Goal: Transaction & Acquisition: Purchase product/service

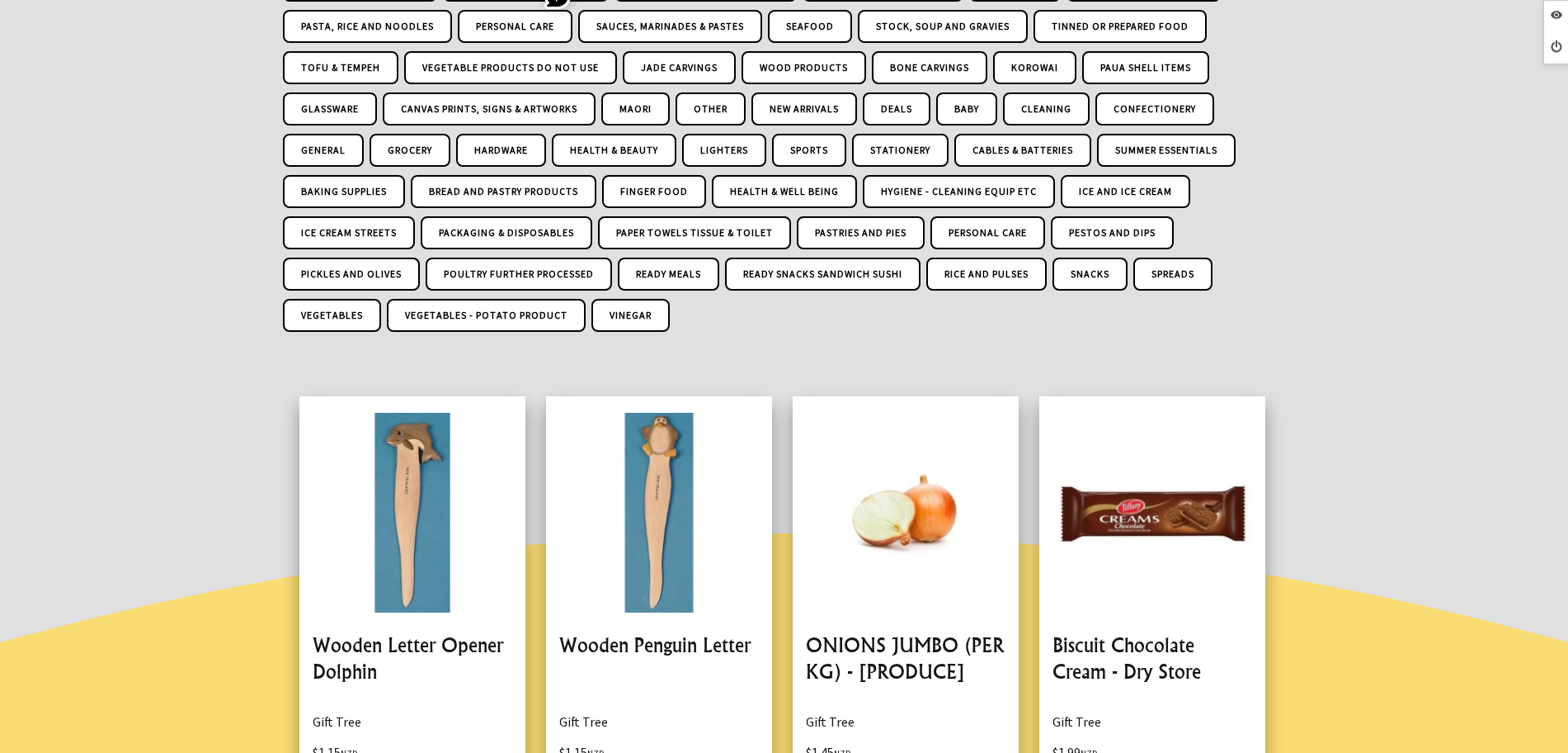
scroll to position [206, 0]
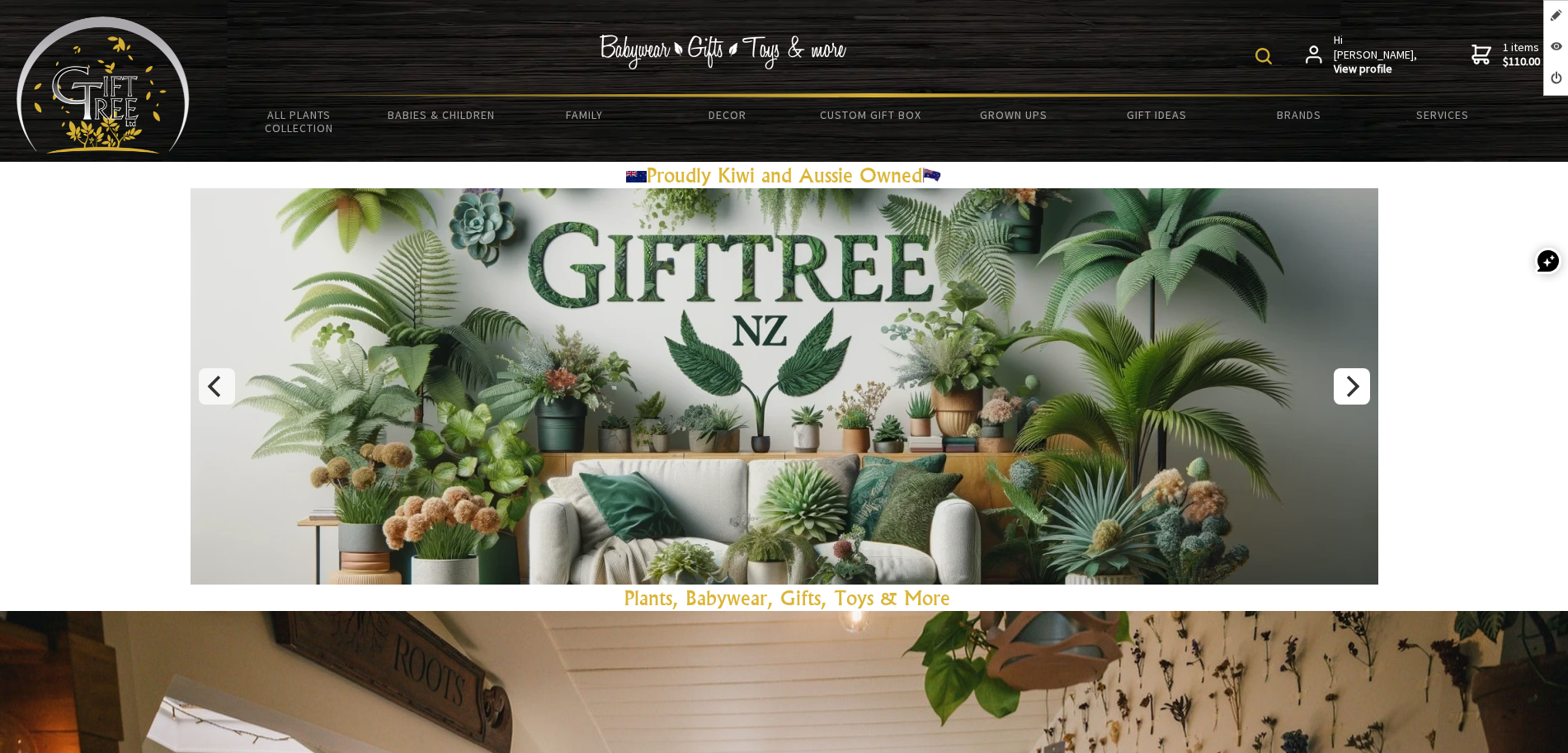
click at [1333, 378] on button "Next" at bounding box center [1351, 386] width 36 height 36
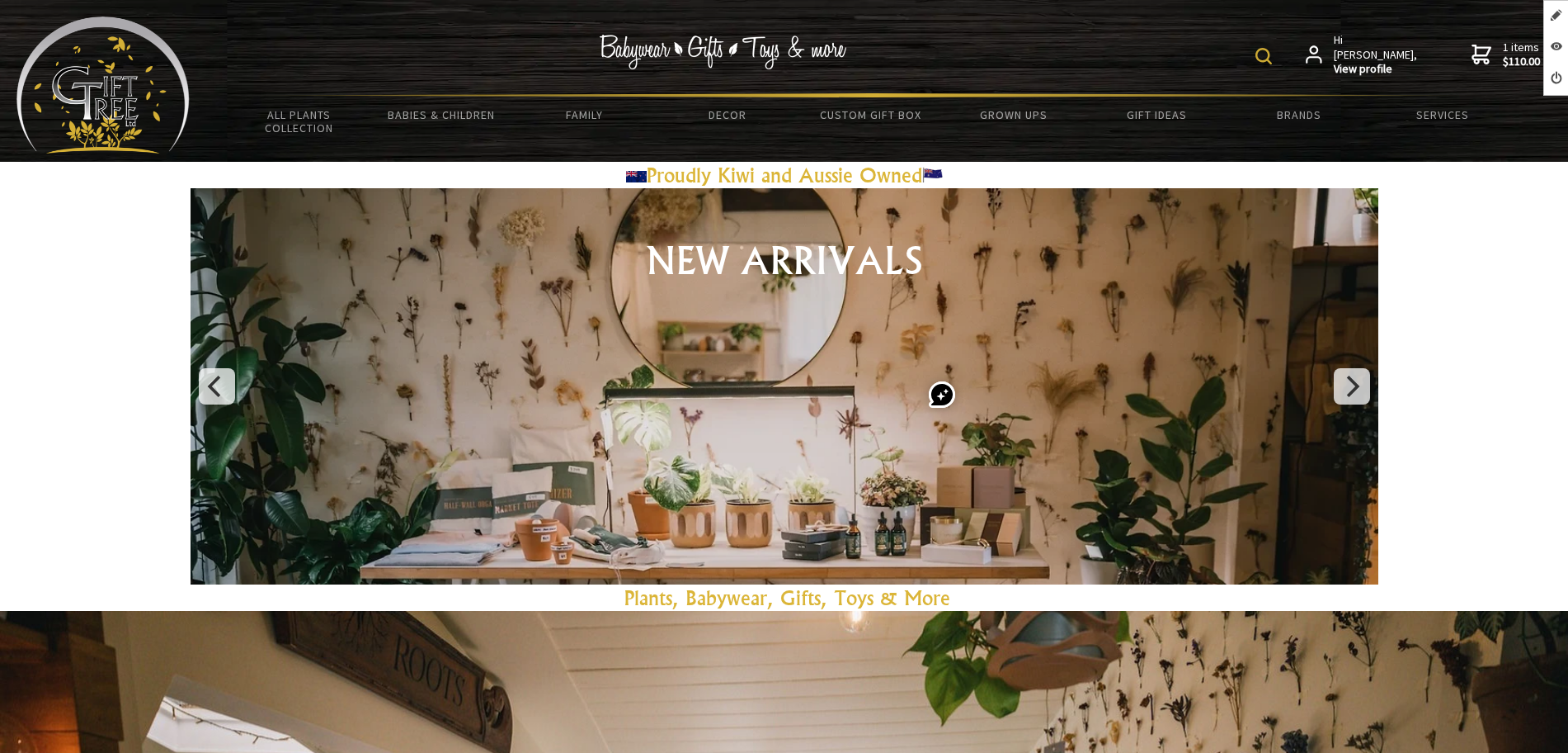
click at [1332, 377] on link at bounding box center [784, 386] width 1187 height 396
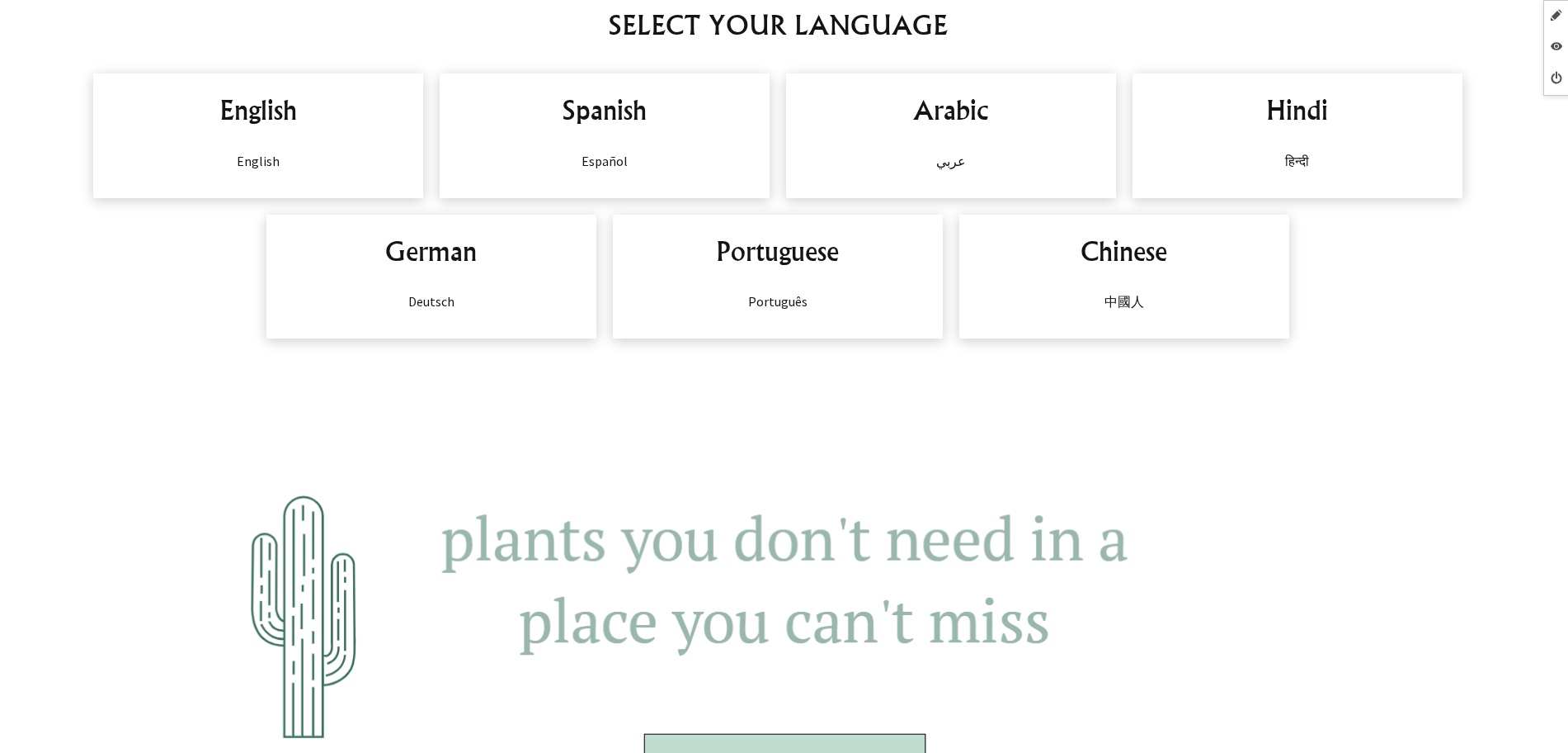
scroll to position [1378, 0]
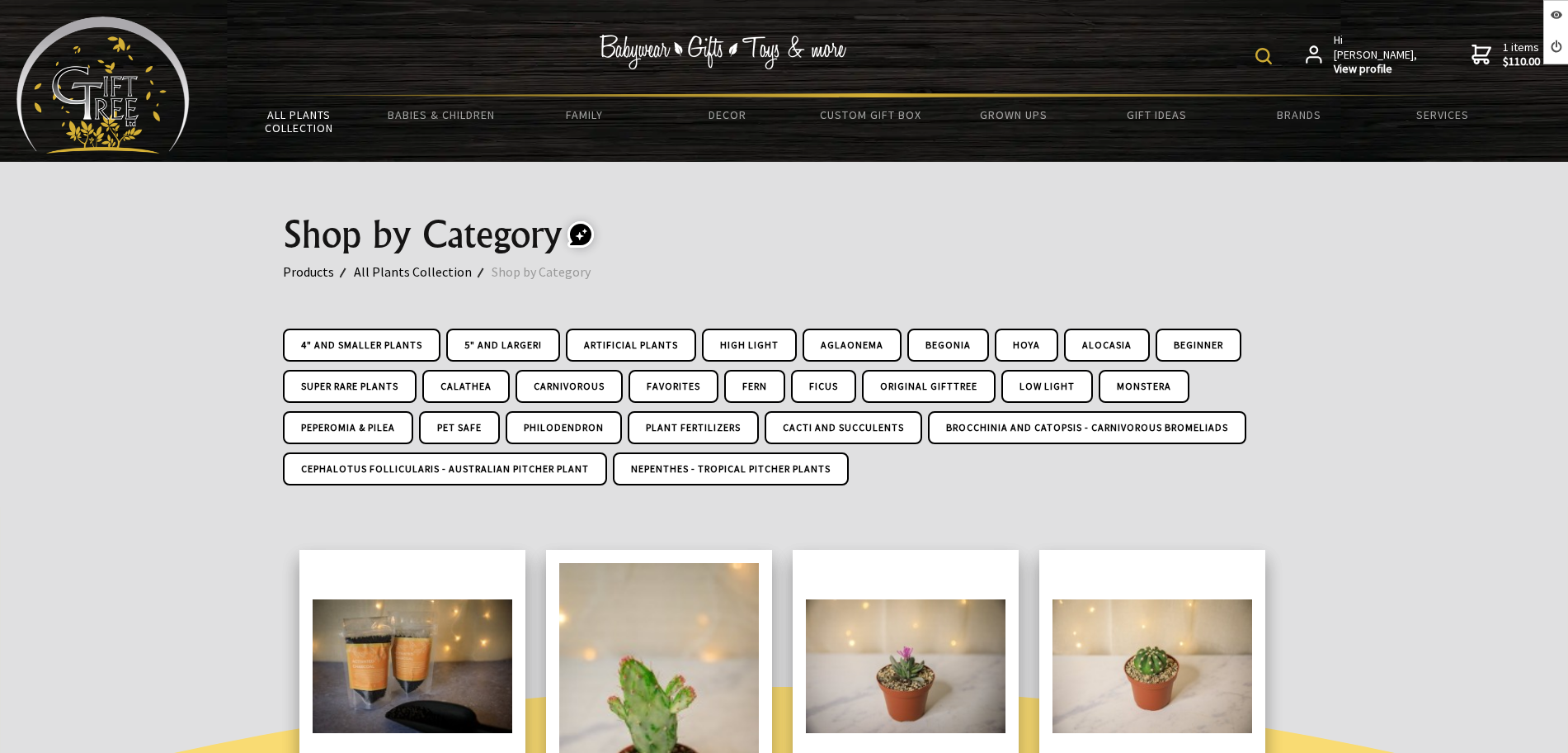
click at [193, 101] on div "Hi Andres, View profile 1 items $110.00 All Plants Collection Shop by Category …" at bounding box center [870, 81] width 1362 height 129
click at [170, 101] on img at bounding box center [103, 85] width 174 height 137
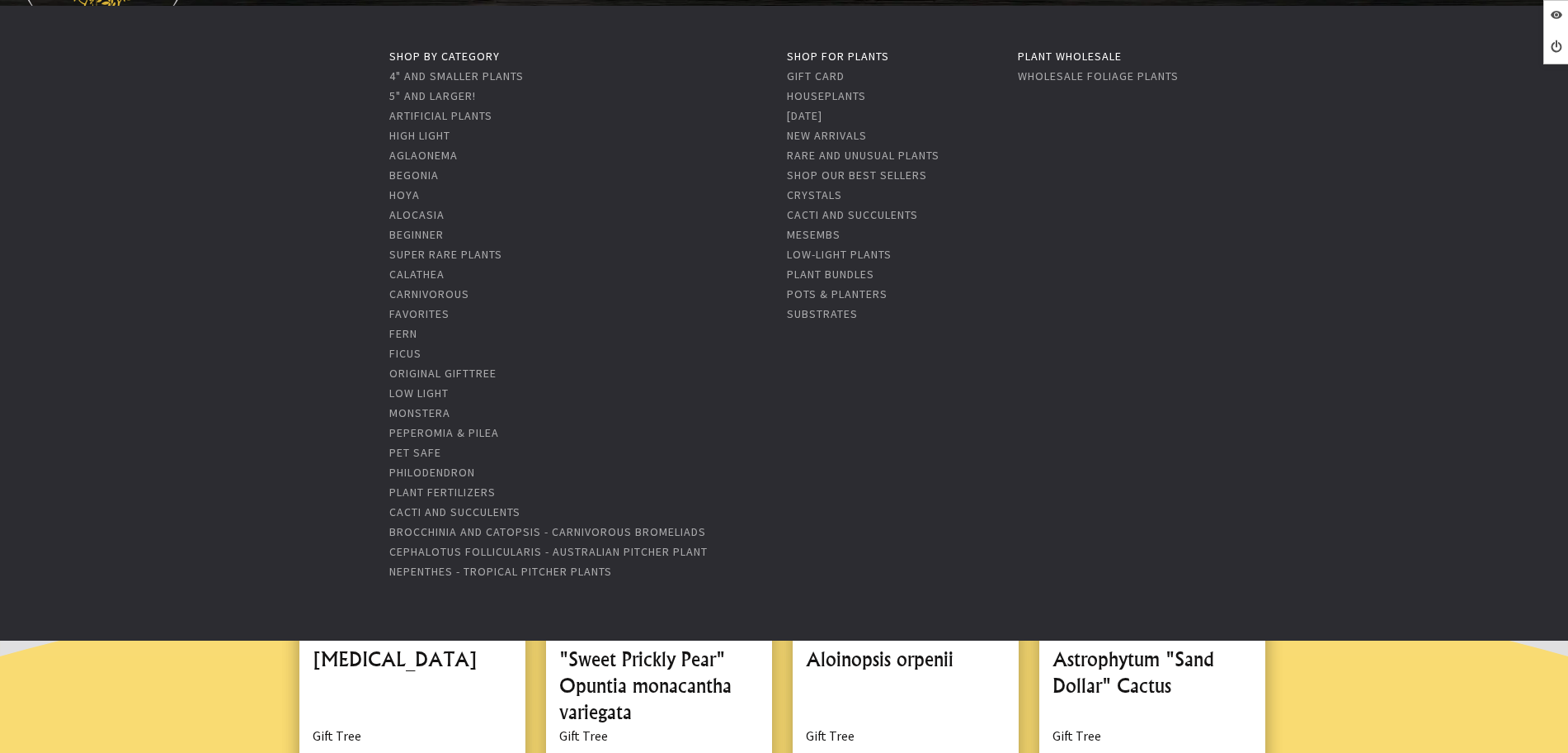
scroll to position [412, 0]
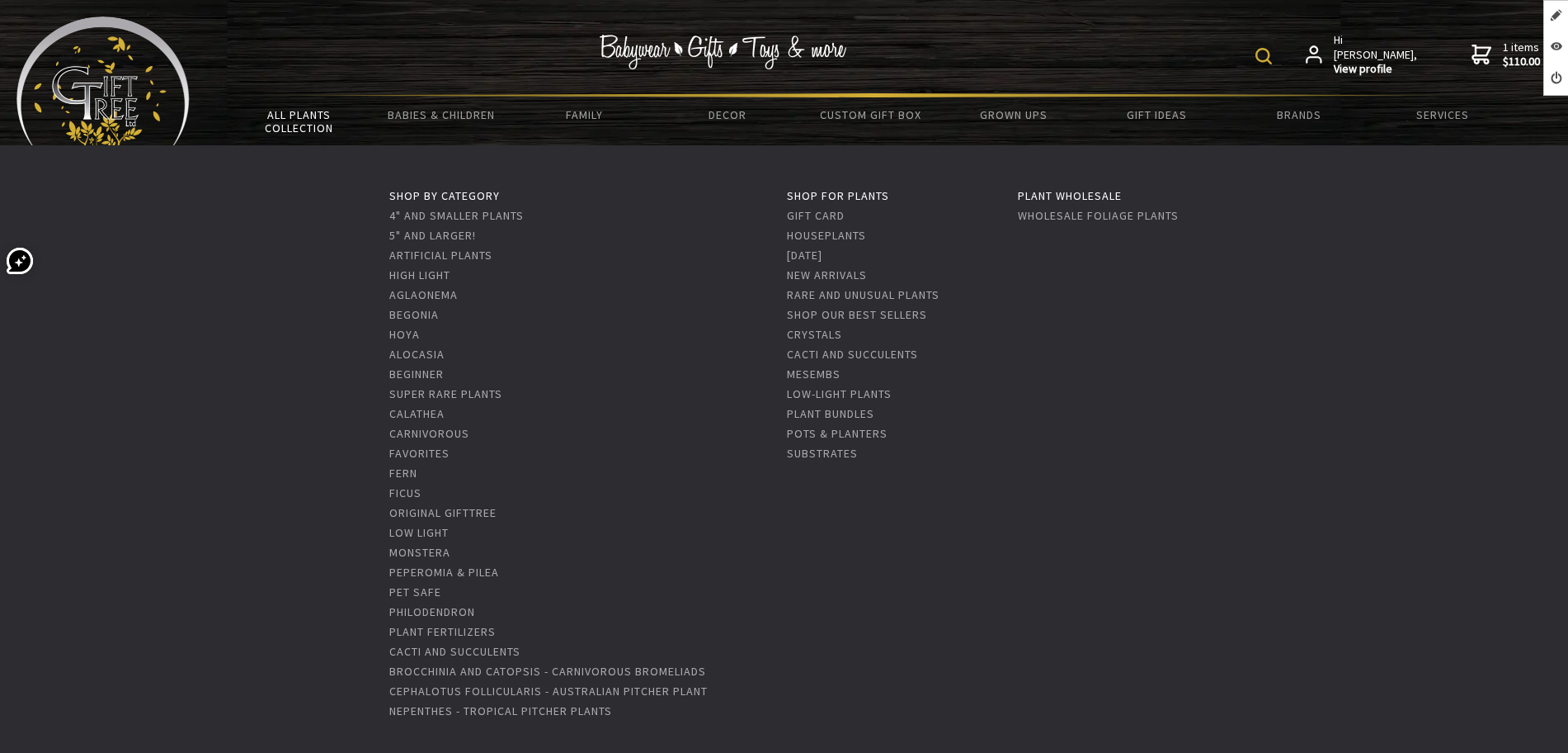
click at [296, 117] on link "All Plants Collection" at bounding box center [298, 121] width 142 height 48
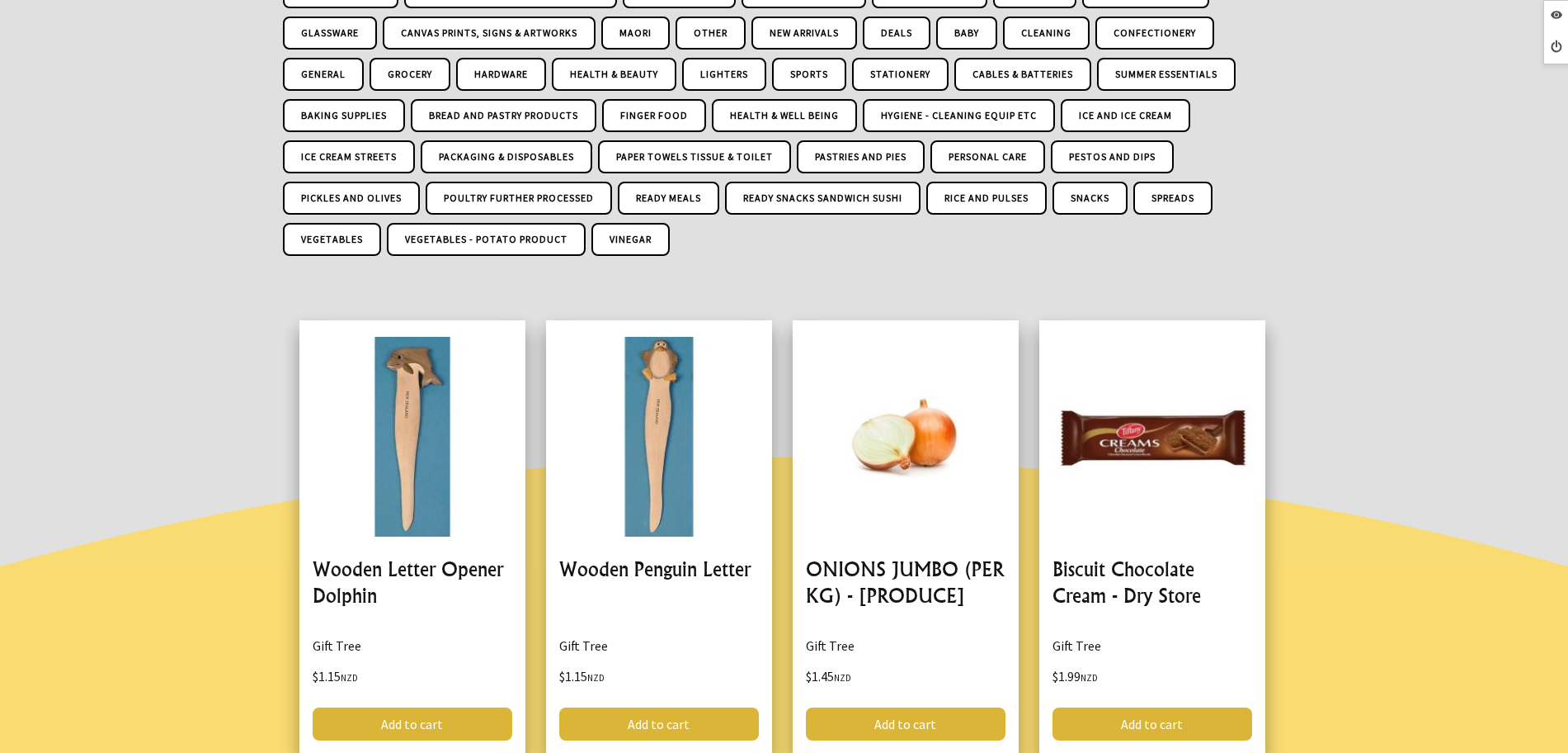
scroll to position [206, 0]
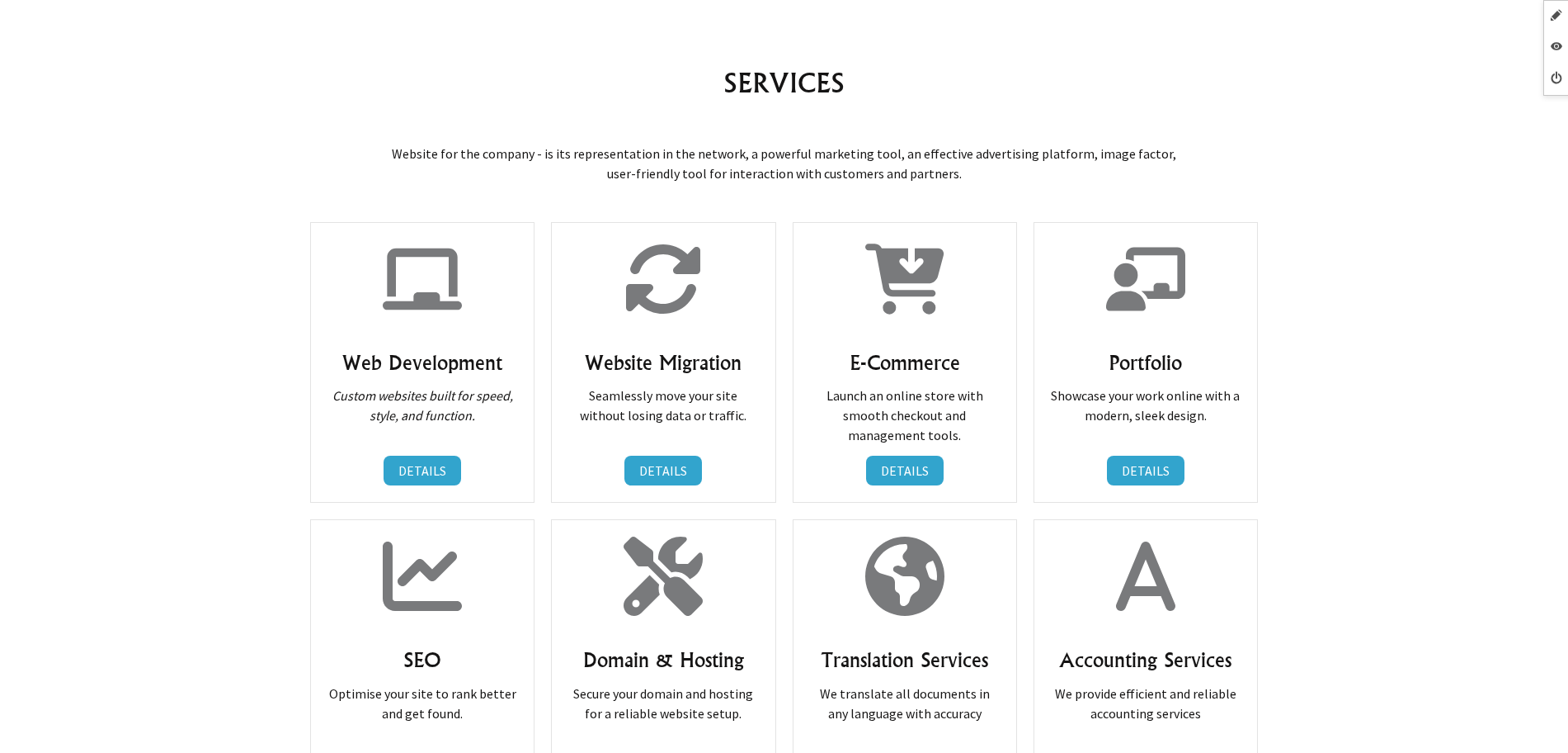
scroll to position [1032, 0]
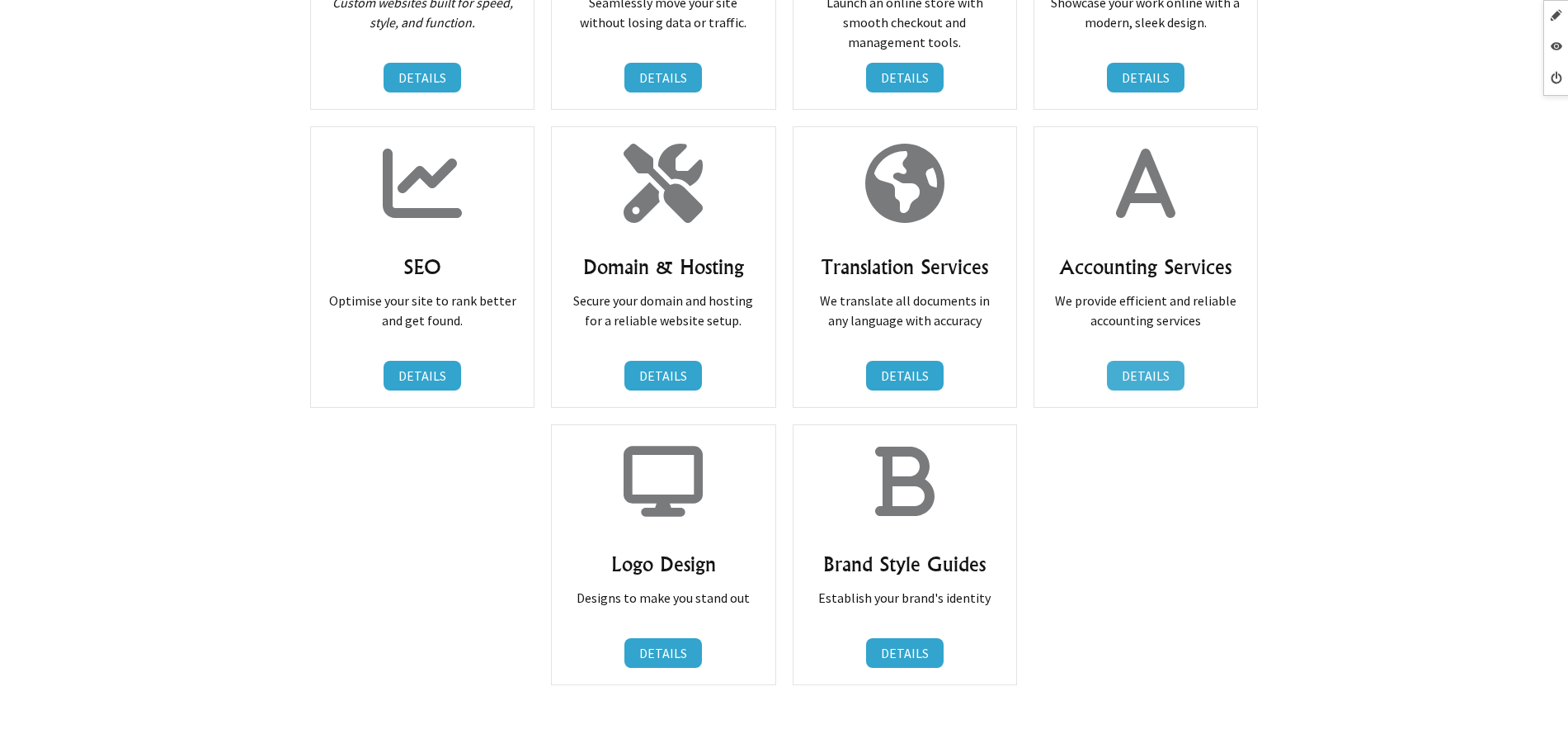
click at [1150, 386] on link "DETAILS" at bounding box center [1145, 375] width 78 height 29
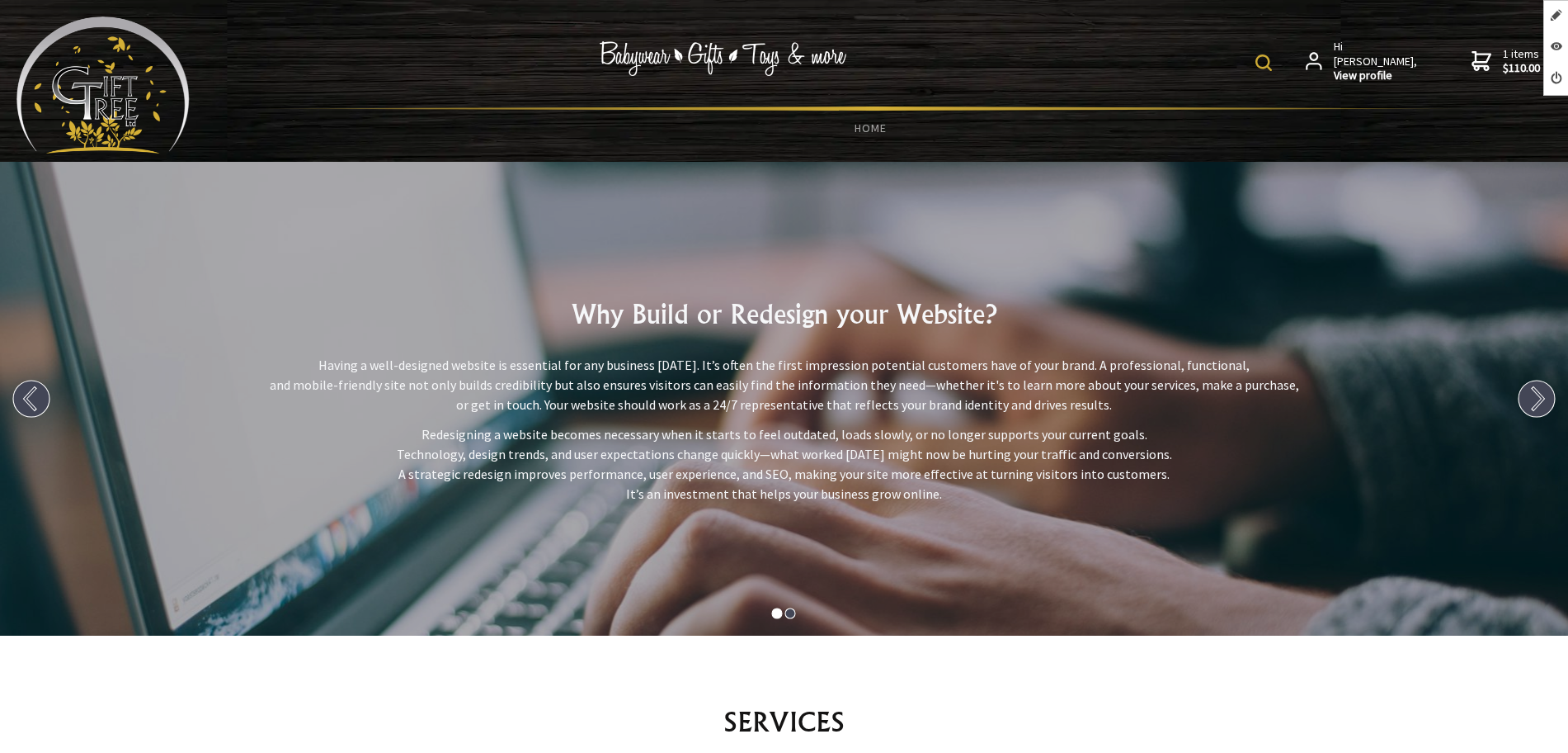
scroll to position [722, 0]
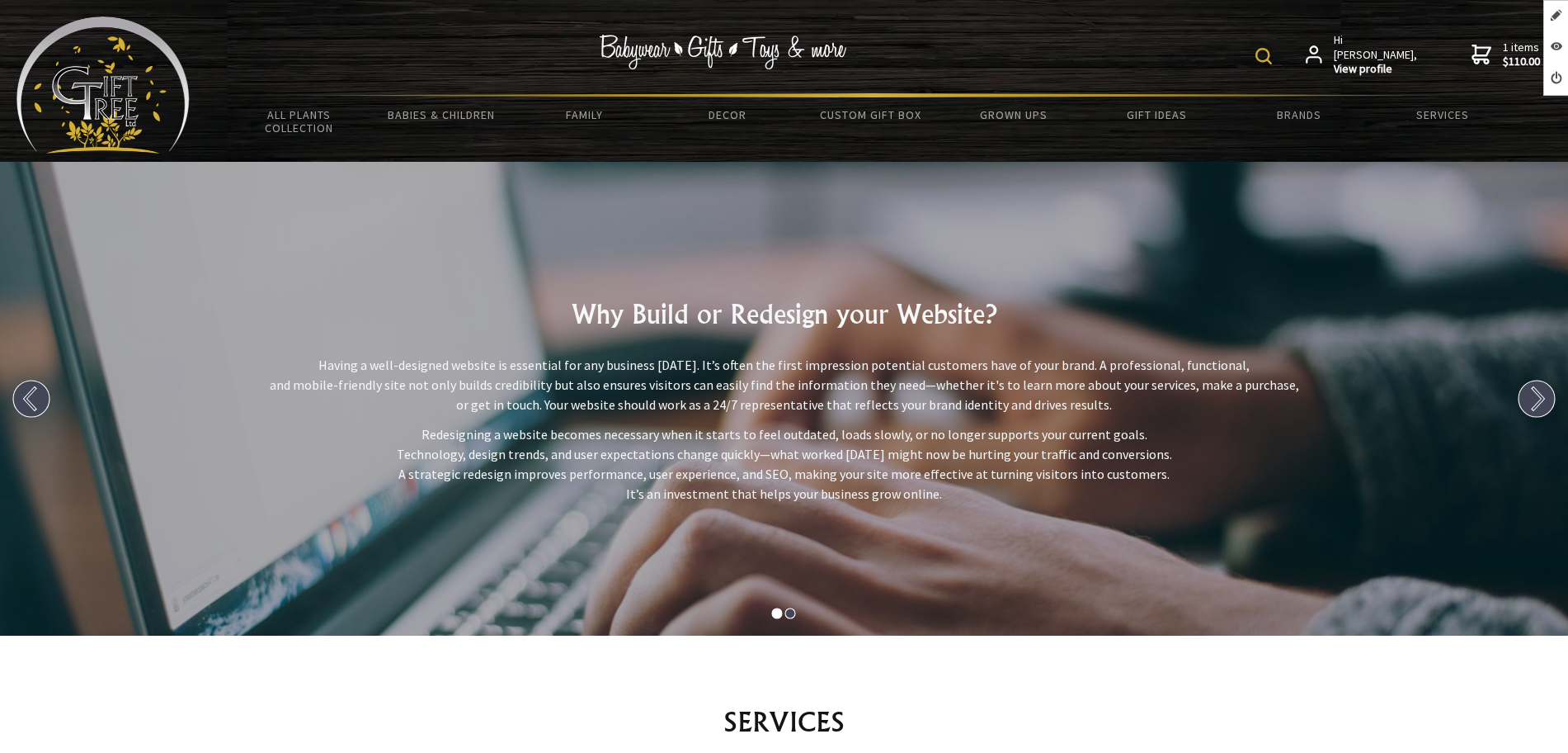
scroll to position [619, 0]
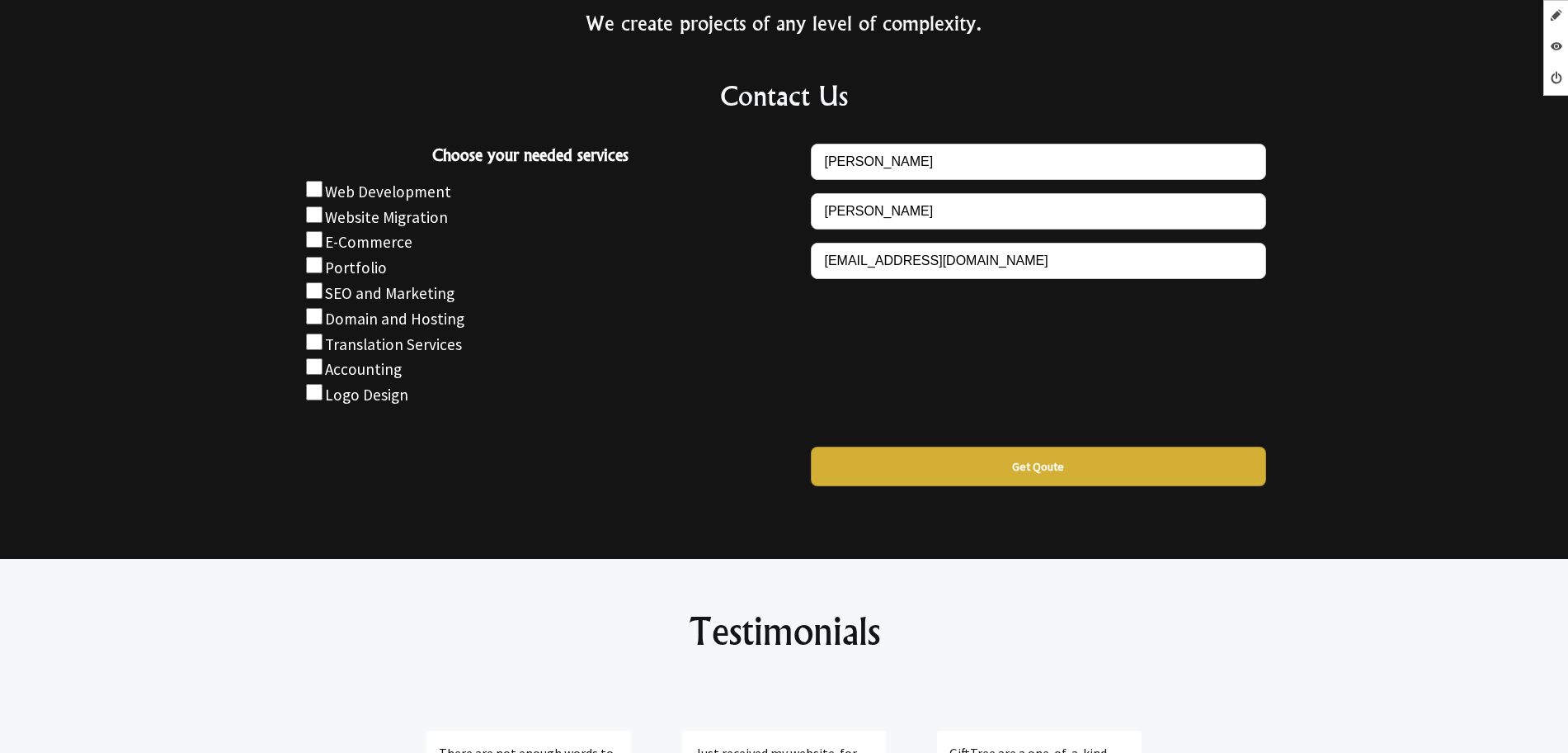
scroll to position [1547, 0]
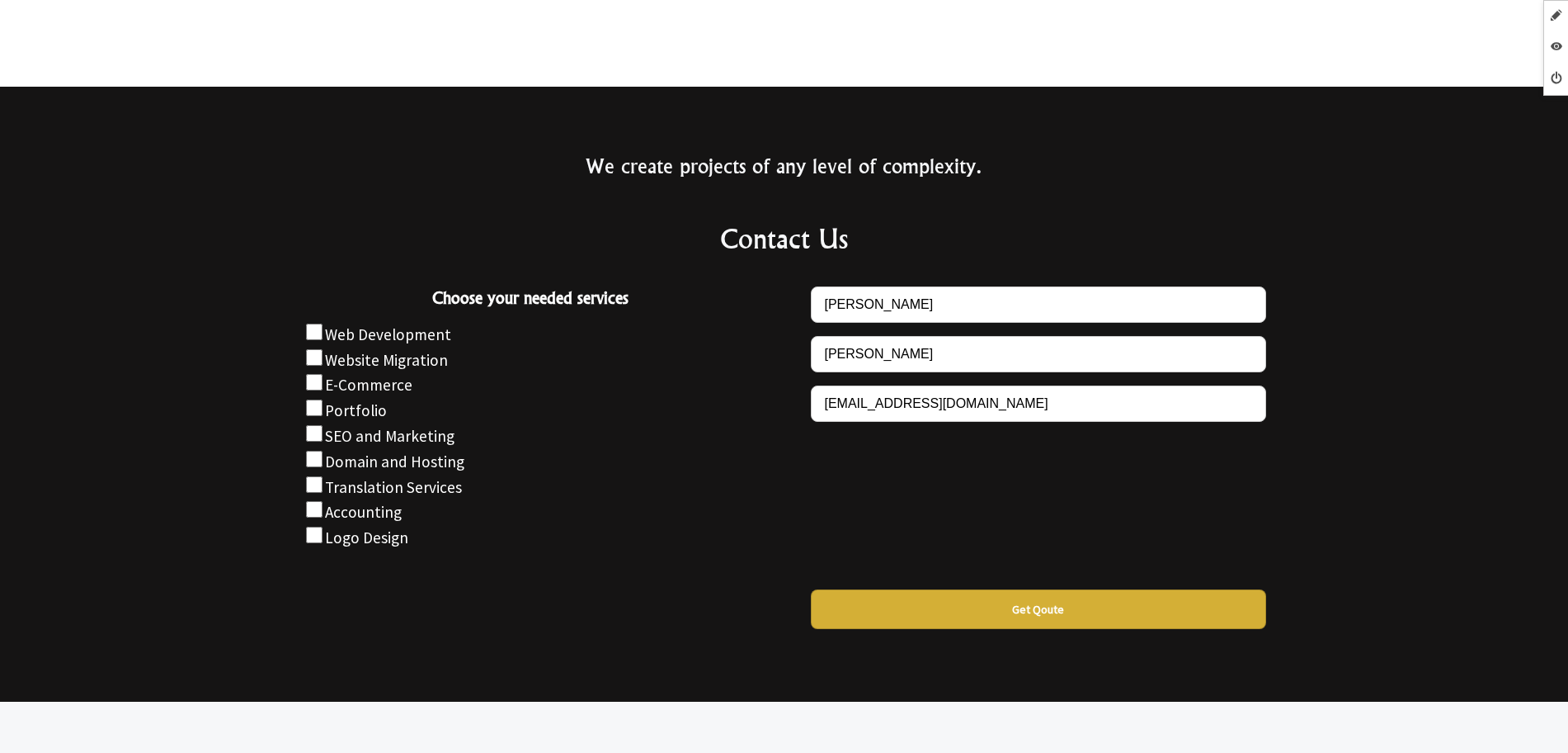
scroll to position [1444, 0]
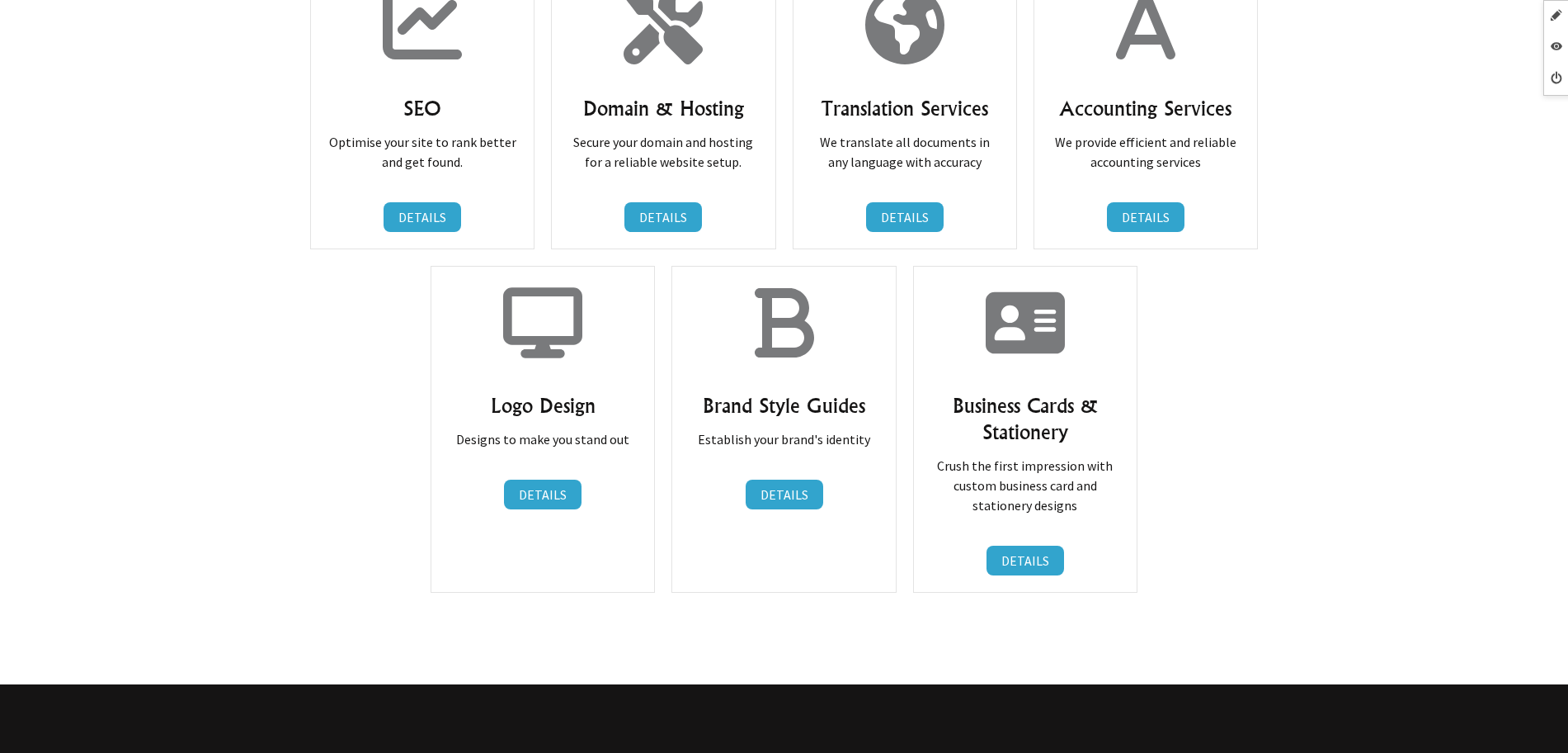
scroll to position [1226, 0]
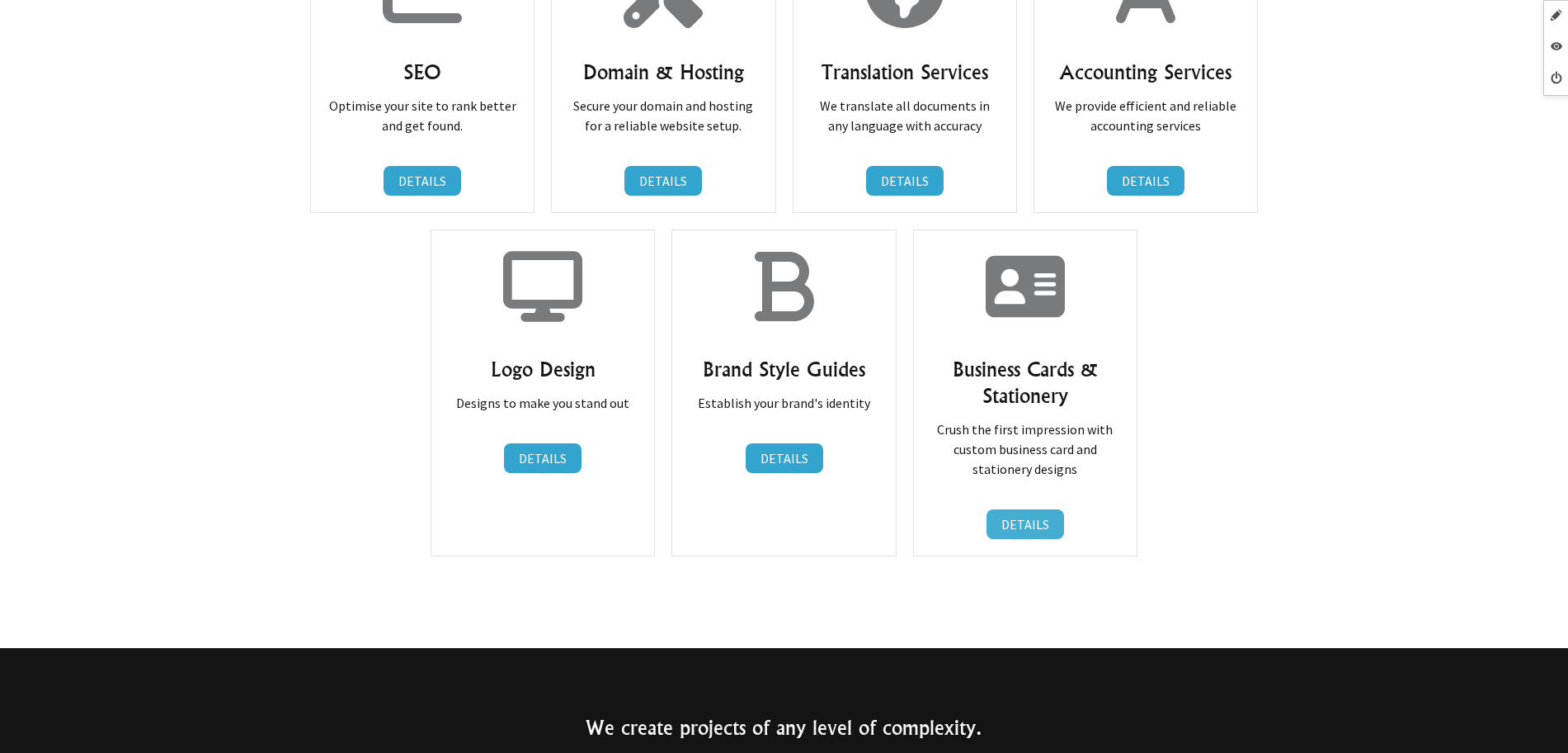
click at [1033, 525] on link "DETAILS" at bounding box center [1024, 524] width 78 height 29
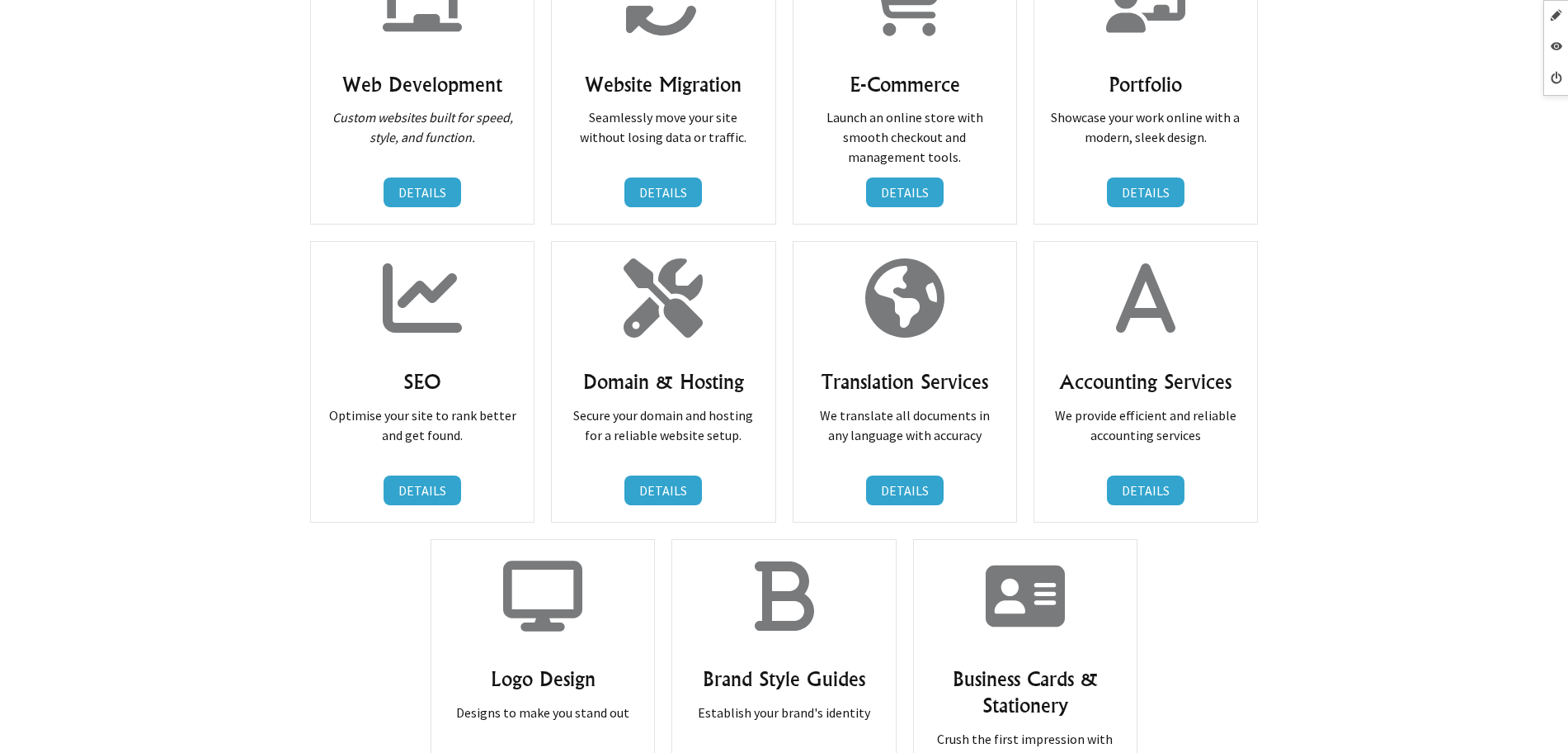
scroll to position [297, 0]
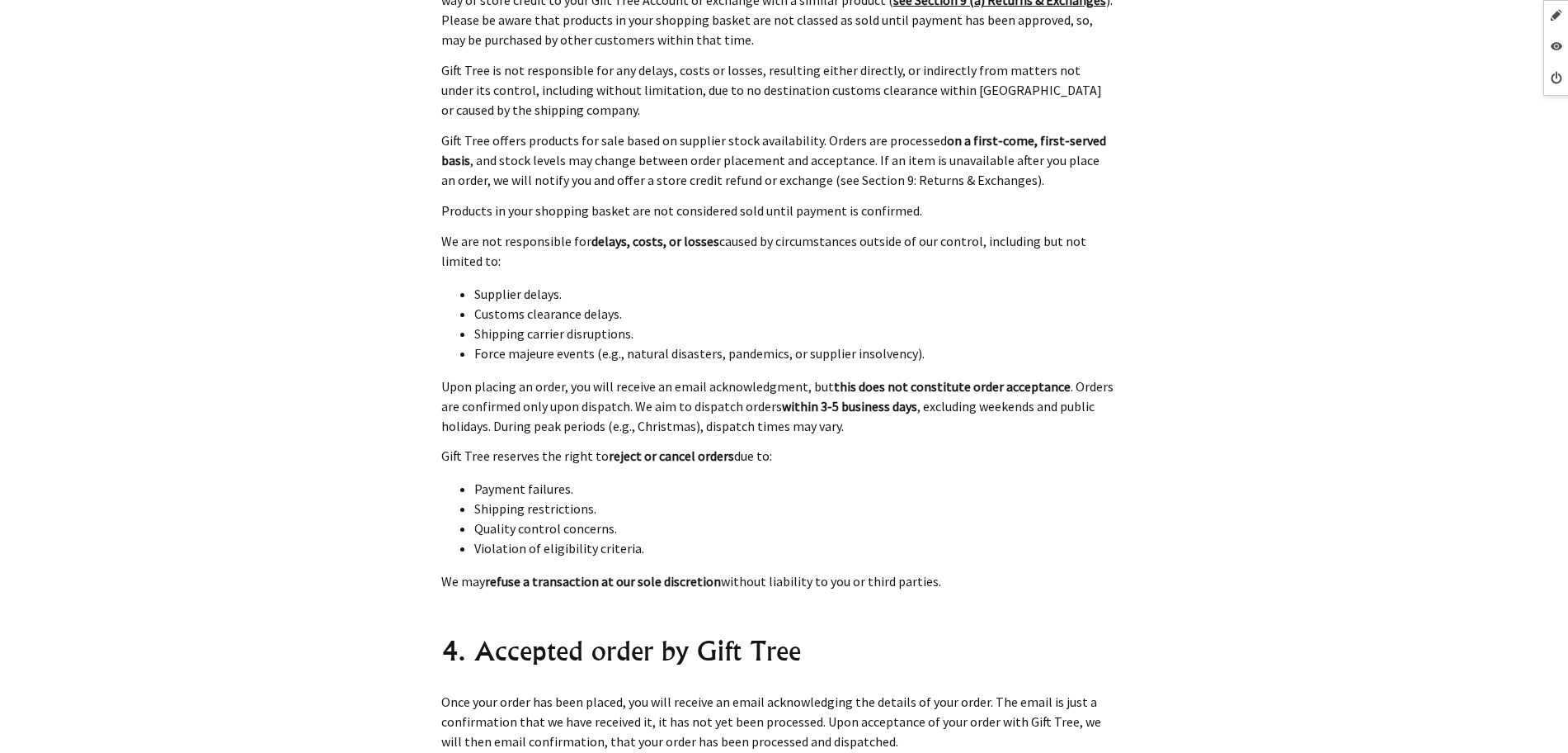
scroll to position [6086, 0]
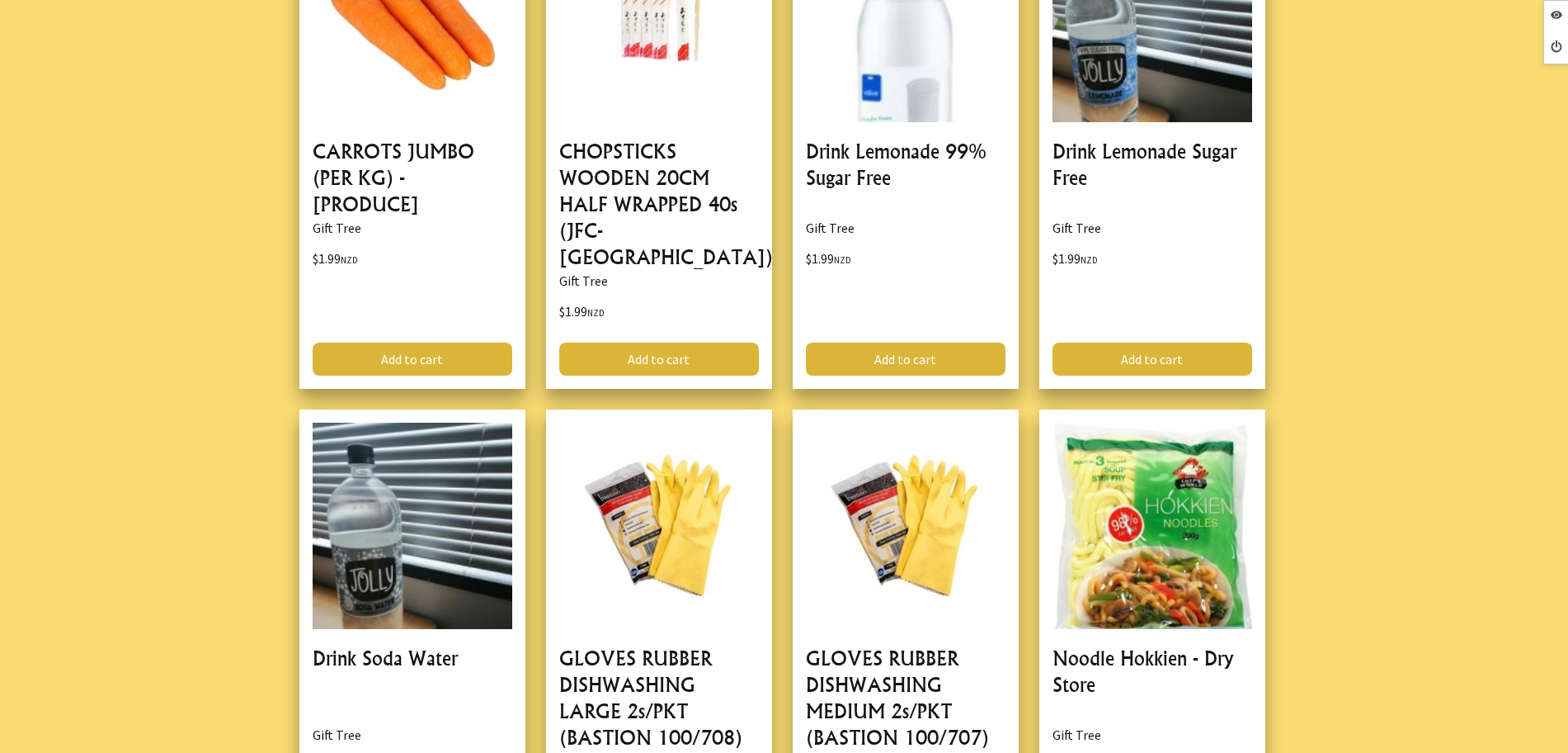
scroll to position [1238, 0]
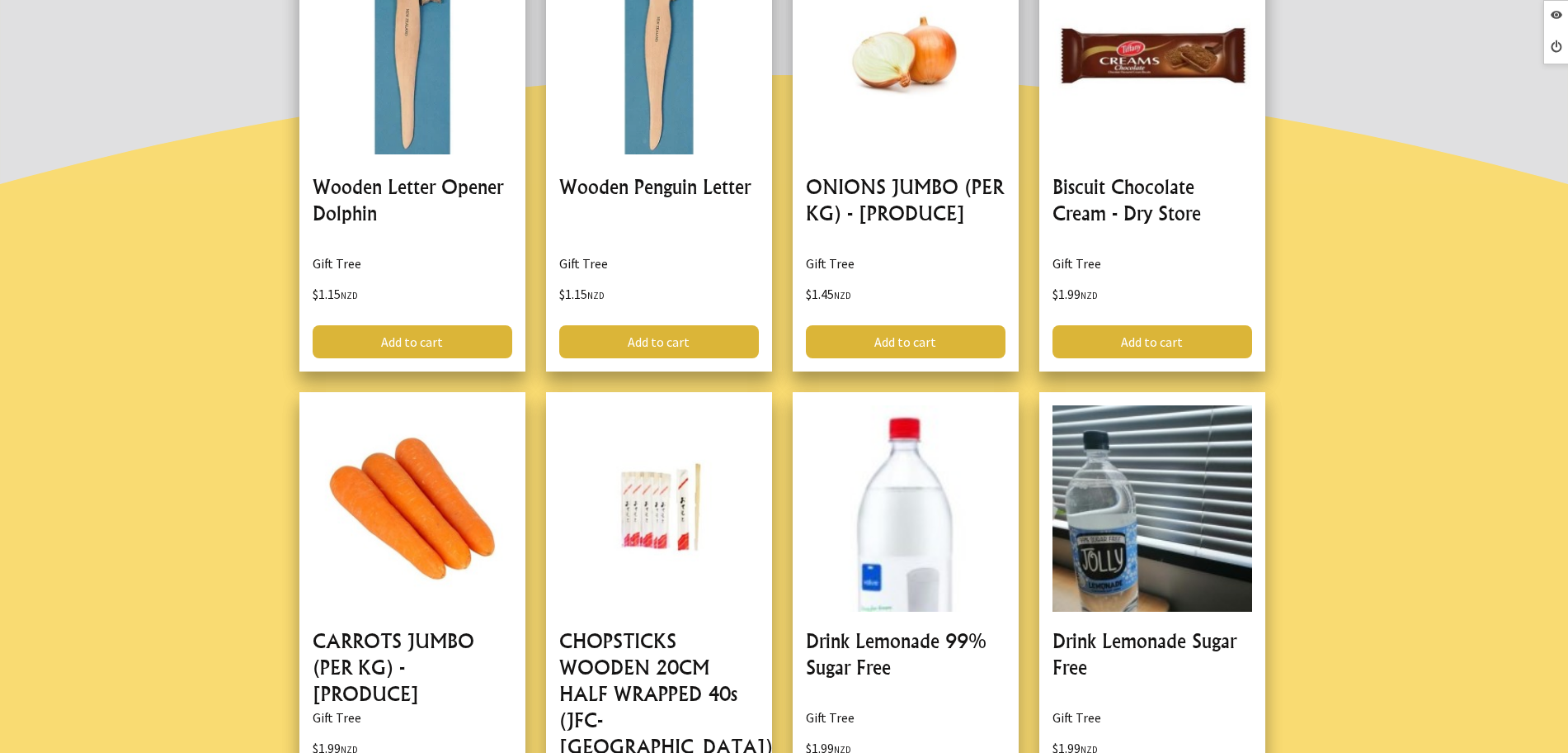
scroll to position [619, 0]
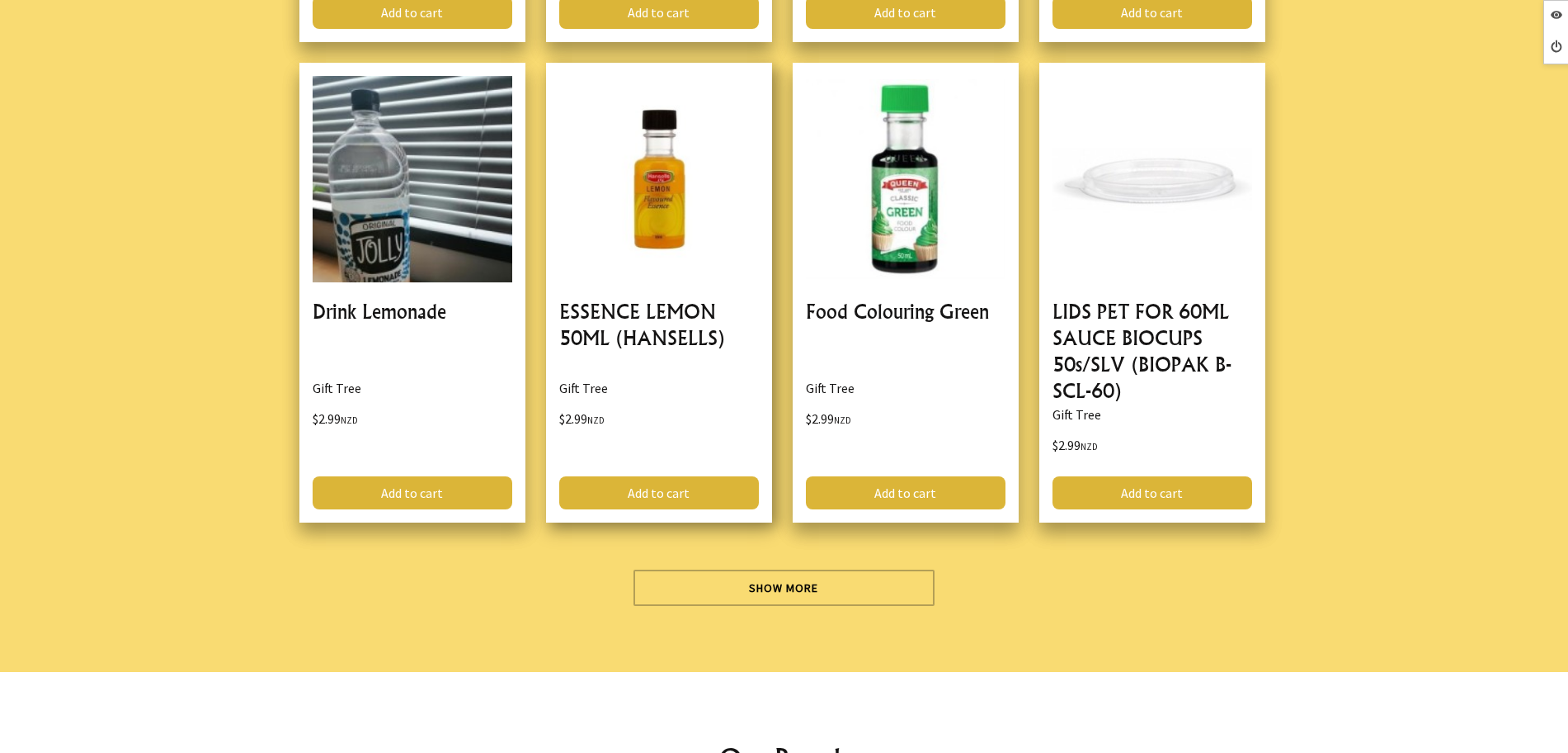
scroll to position [5157, 0]
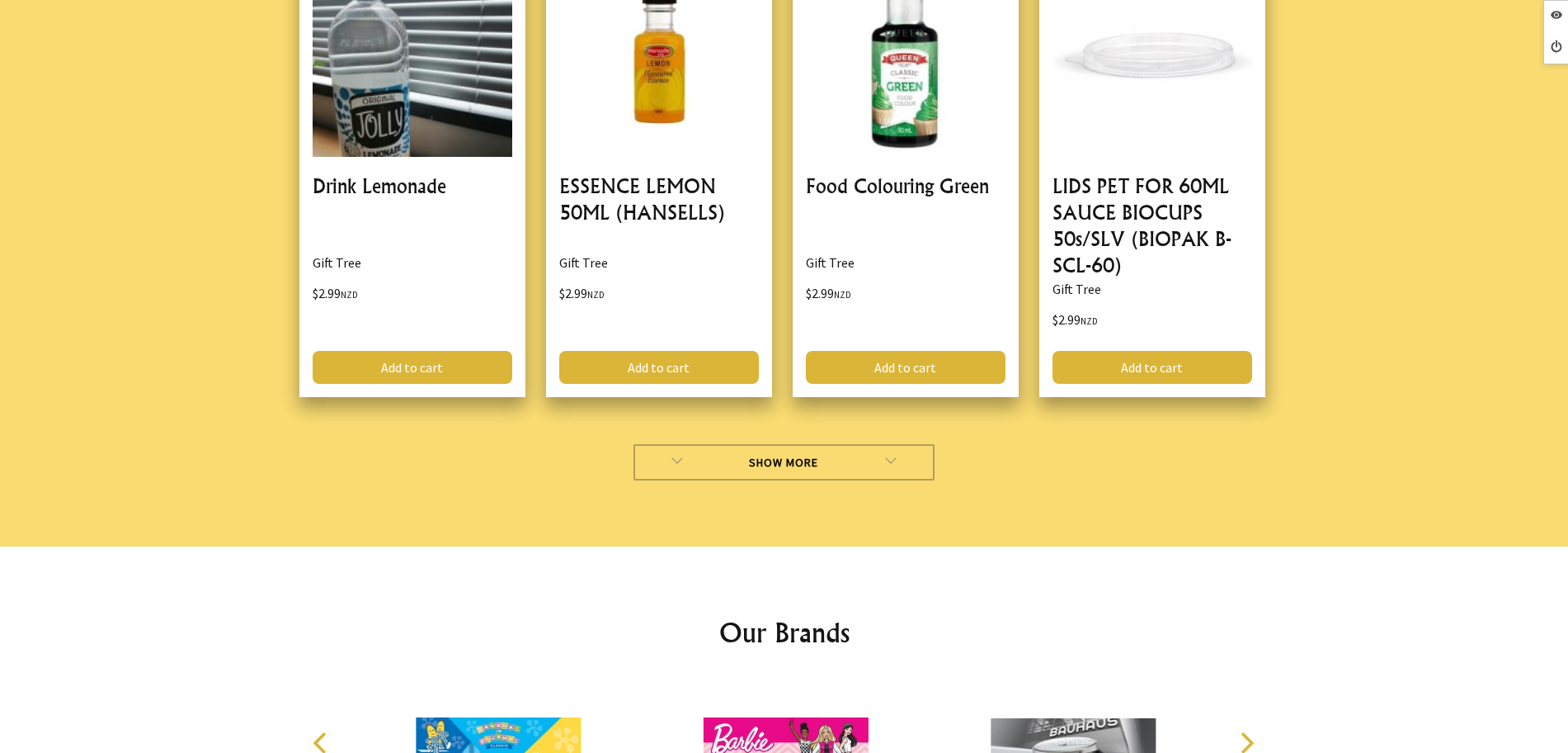
click at [684, 444] on link "Show More" at bounding box center [784, 461] width 301 height 36
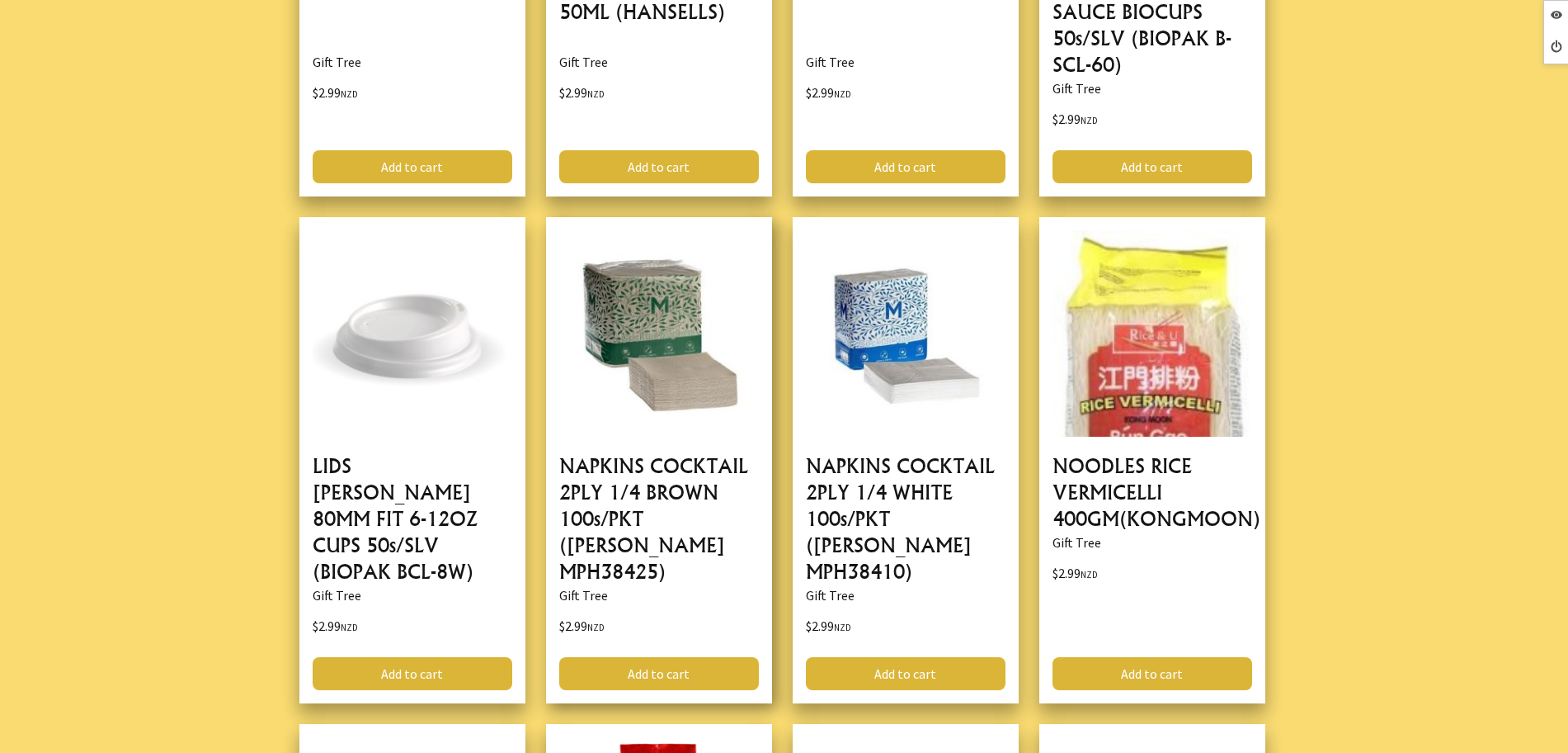
scroll to position [5363, 0]
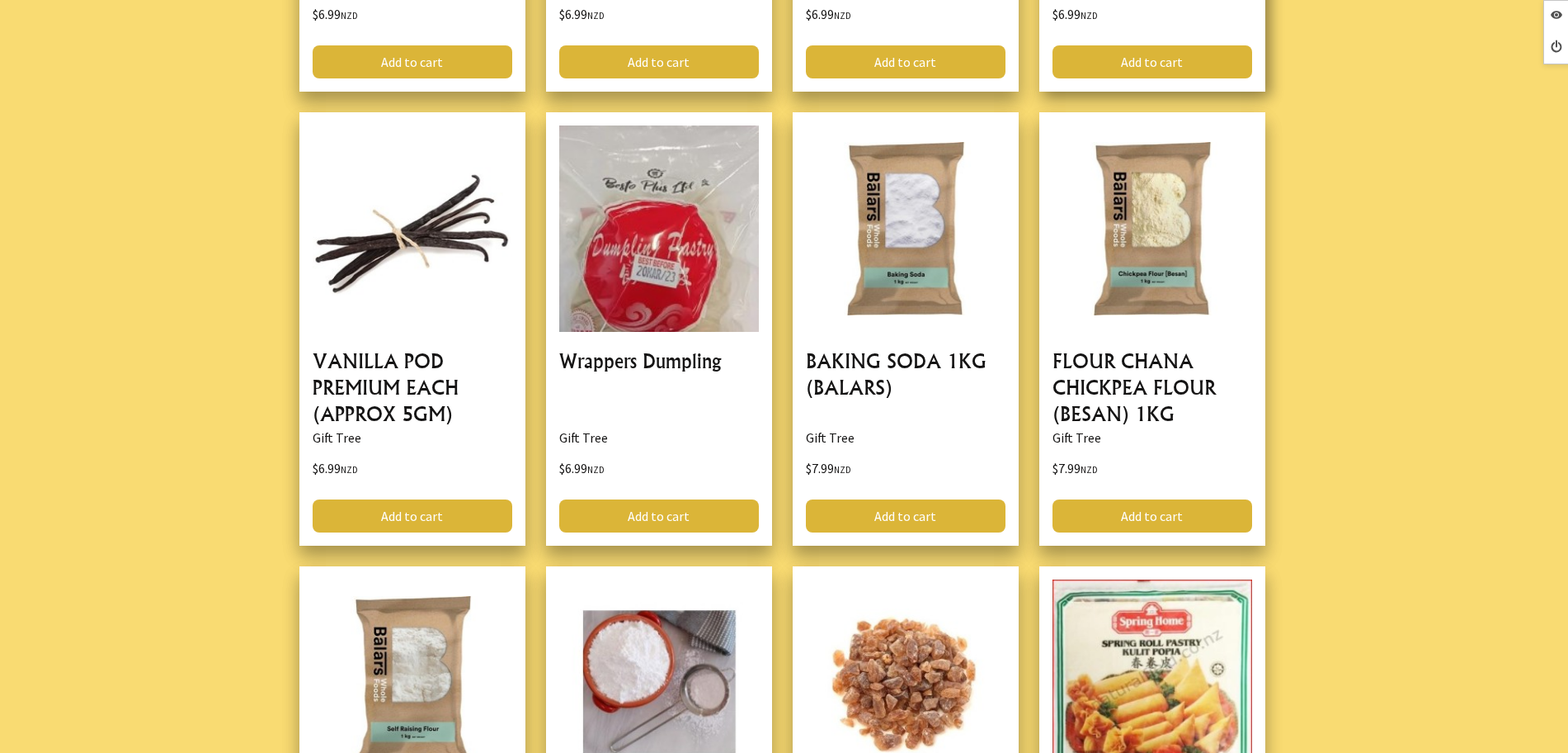
scroll to position [3094, 0]
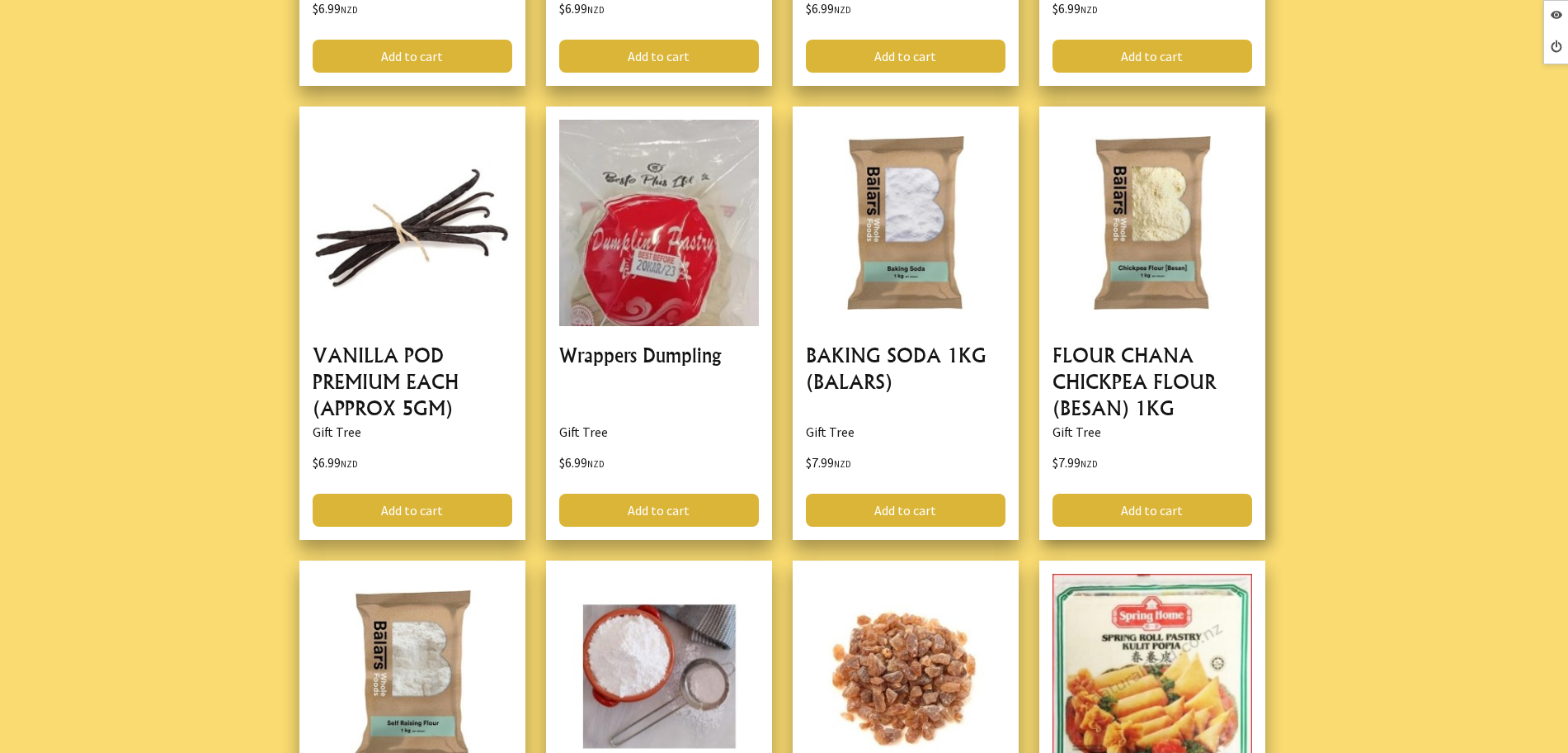
click at [1109, 390] on link at bounding box center [1152, 322] width 226 height 433
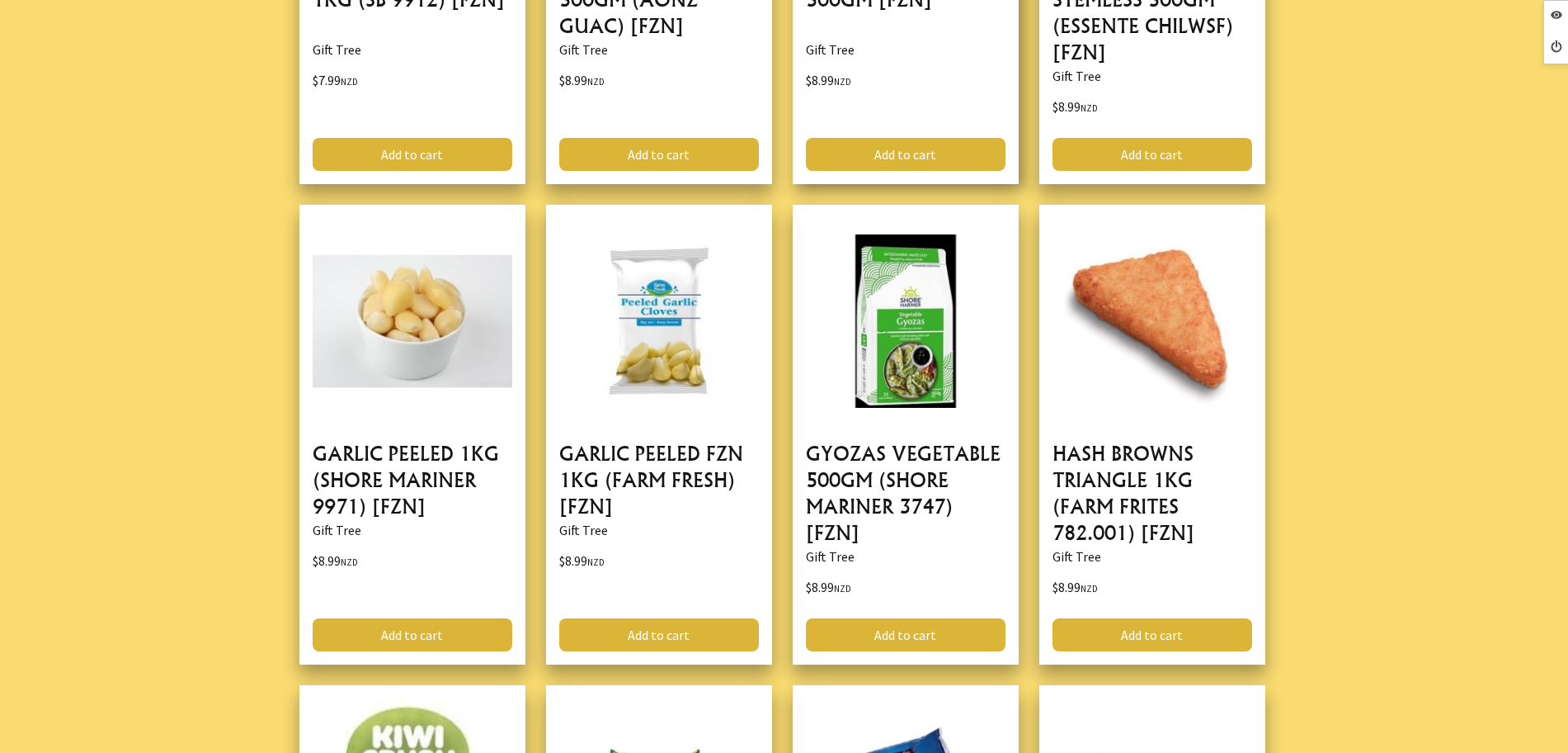
scroll to position [3507, 0]
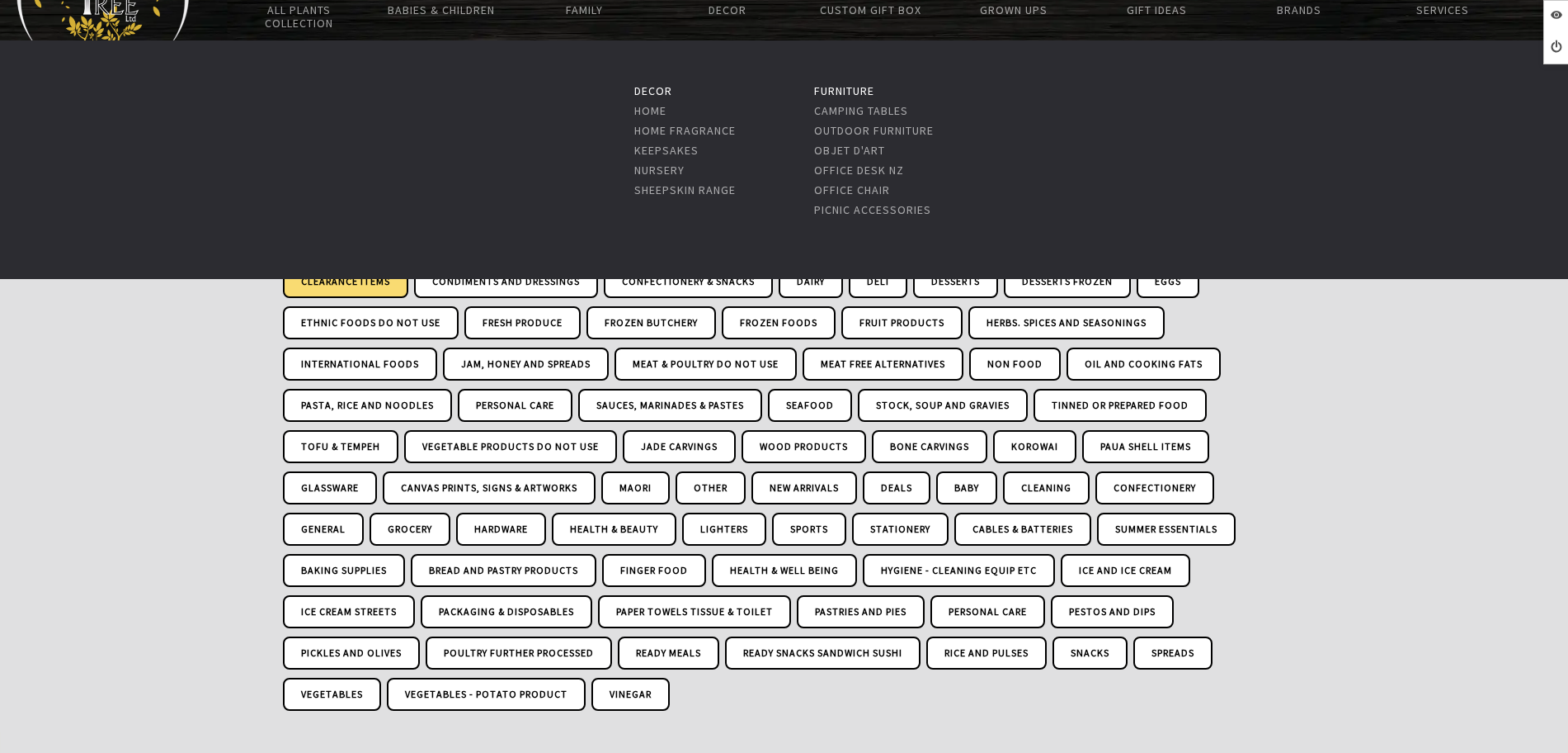
scroll to position [103, 0]
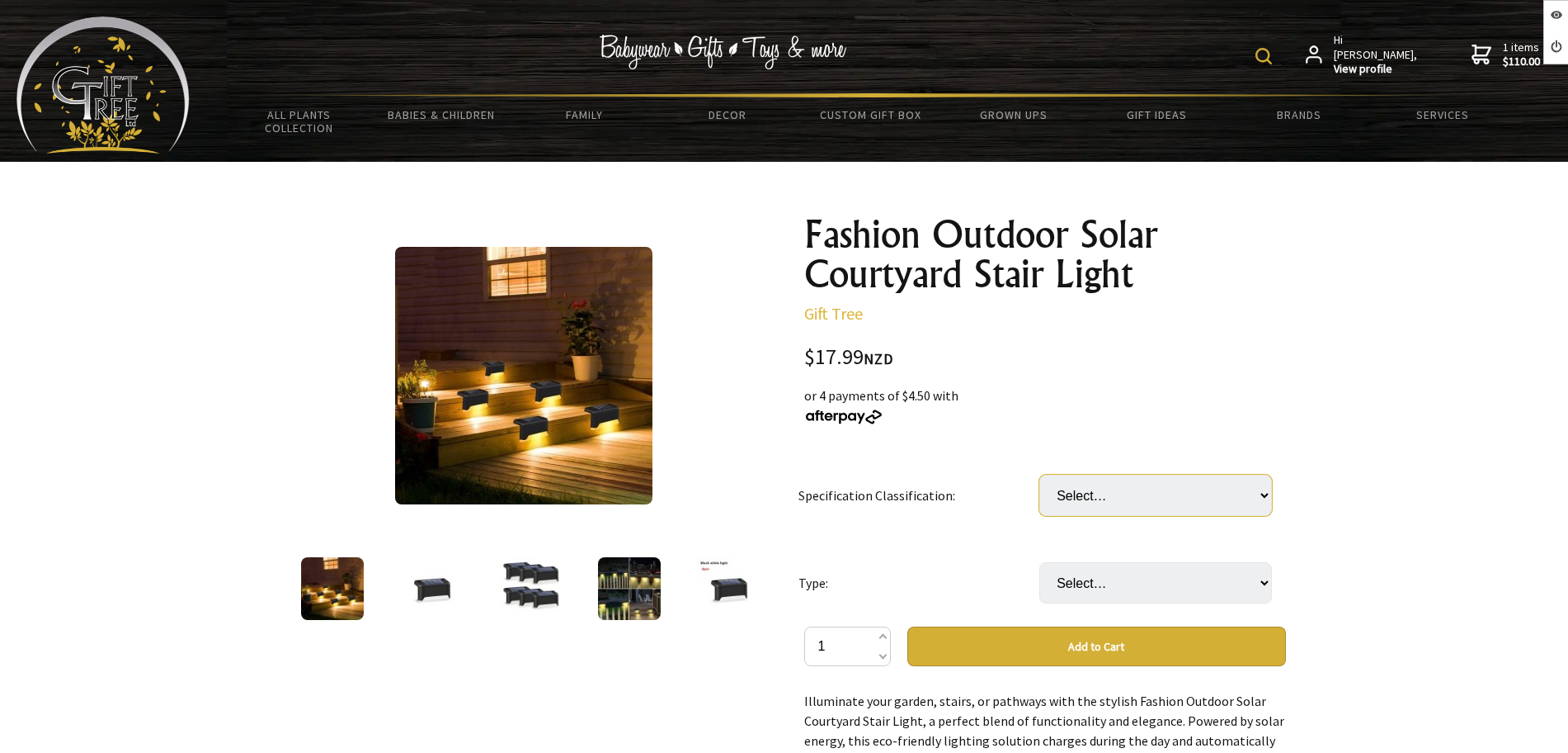
click at [1094, 495] on select "Select… Black Warm Light 1PCs Black white light x4pcs (+ $20.00) Black Warm Lig…" at bounding box center [1155, 495] width 233 height 41
click at [1006, 562] on td "Type:" at bounding box center [918, 582] width 240 height 87
click at [1072, 577] on select "Select… Solar Garden Lamp" at bounding box center [1155, 582] width 233 height 41
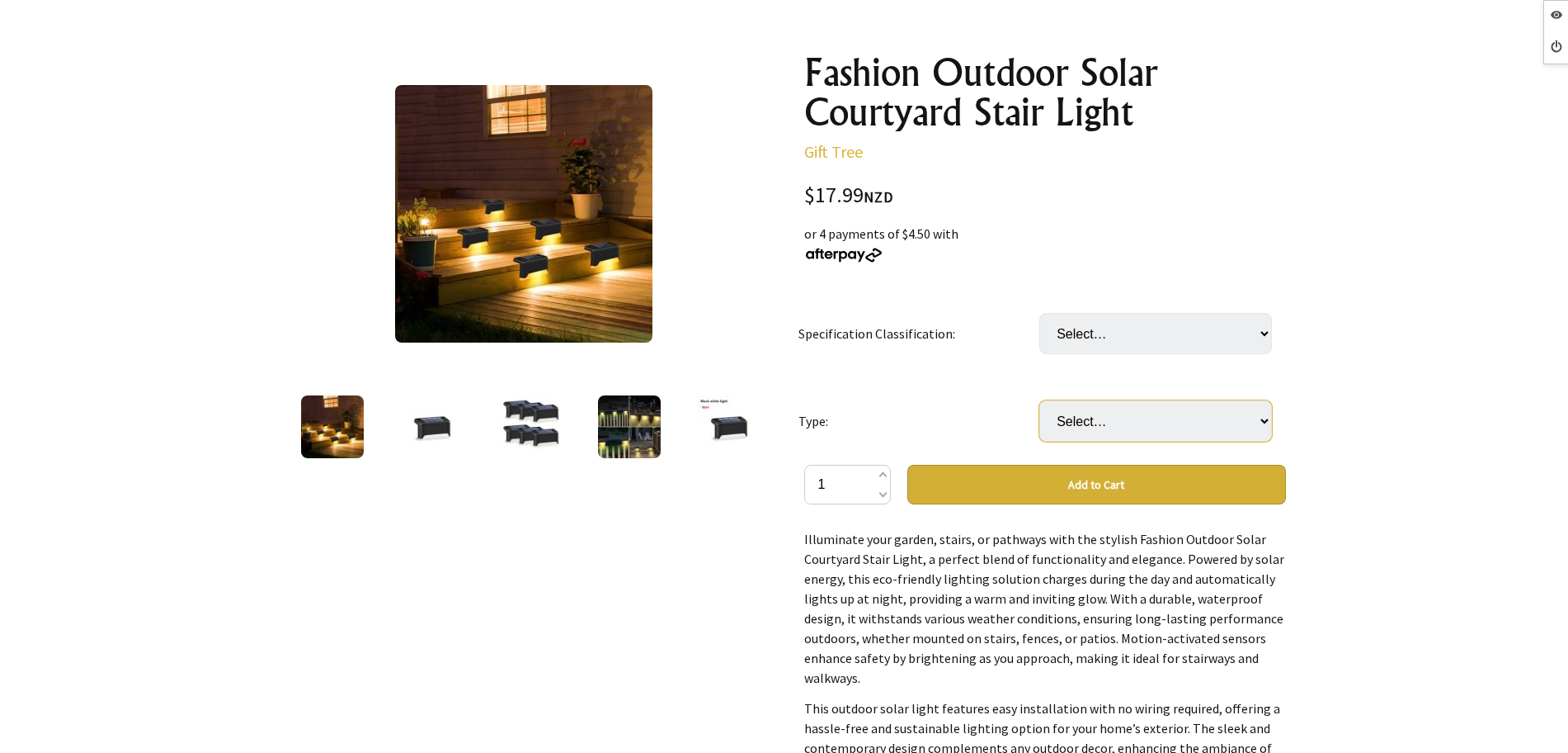
scroll to position [309, 0]
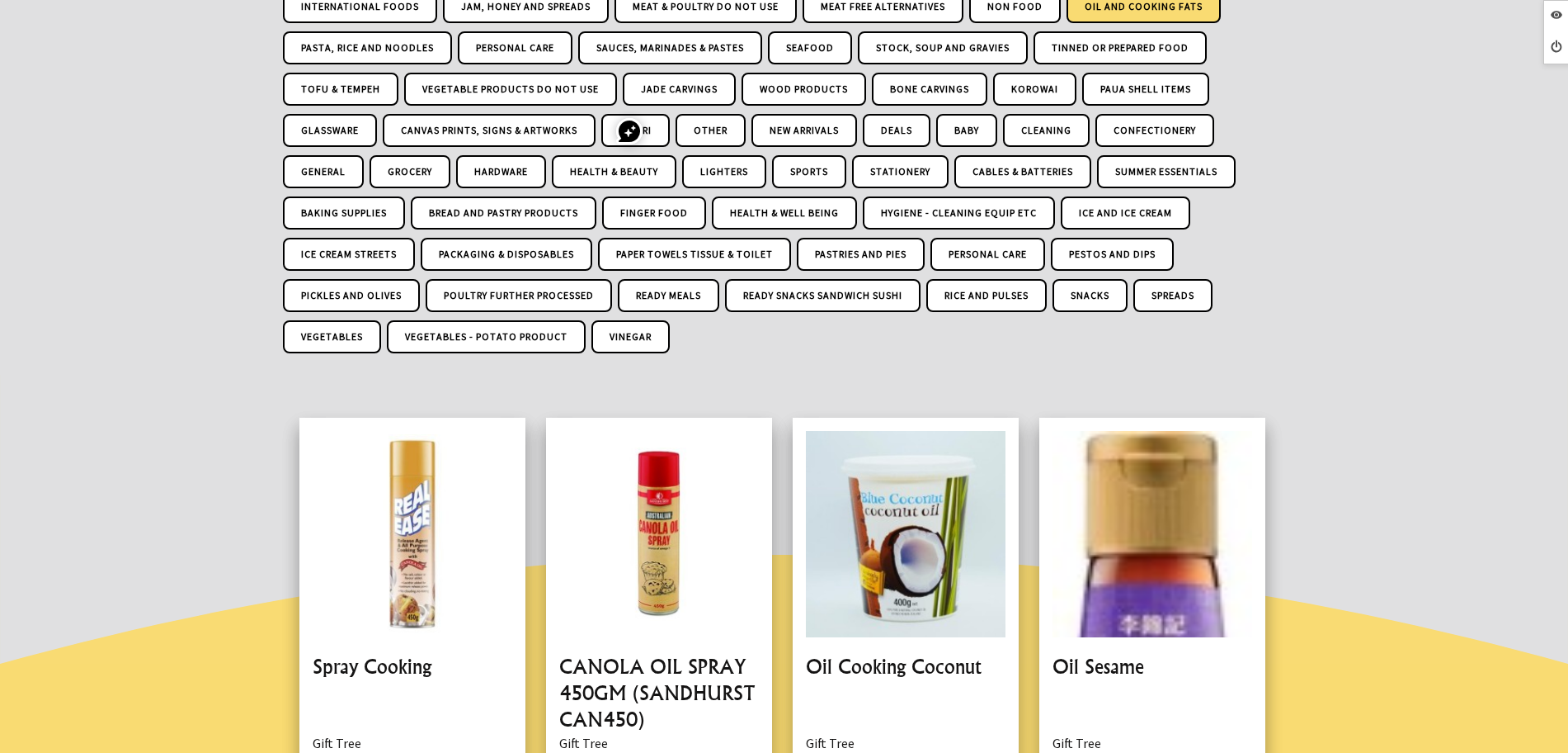
scroll to position [103, 0]
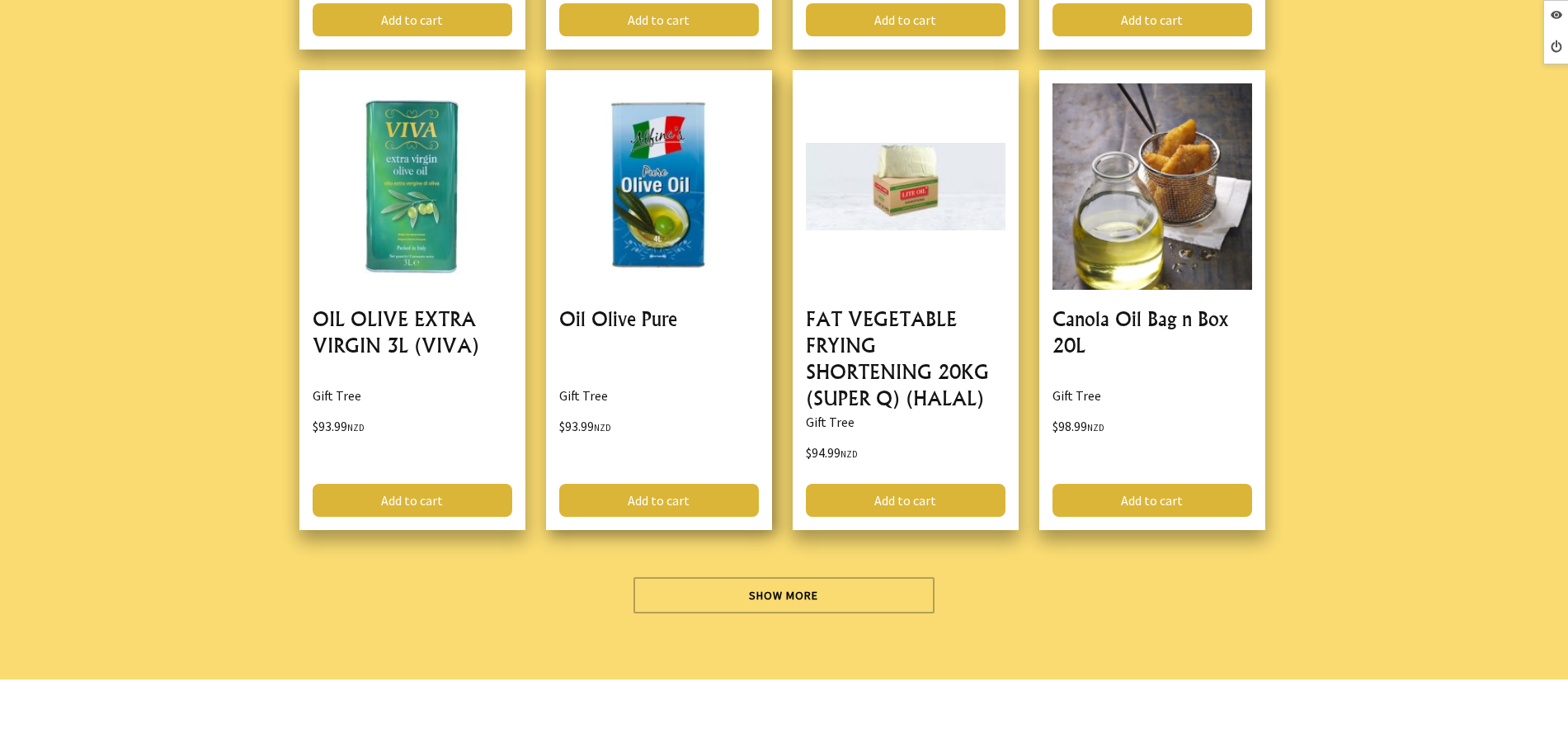
scroll to position [5054, 0]
